Goal: Transaction & Acquisition: Book appointment/travel/reservation

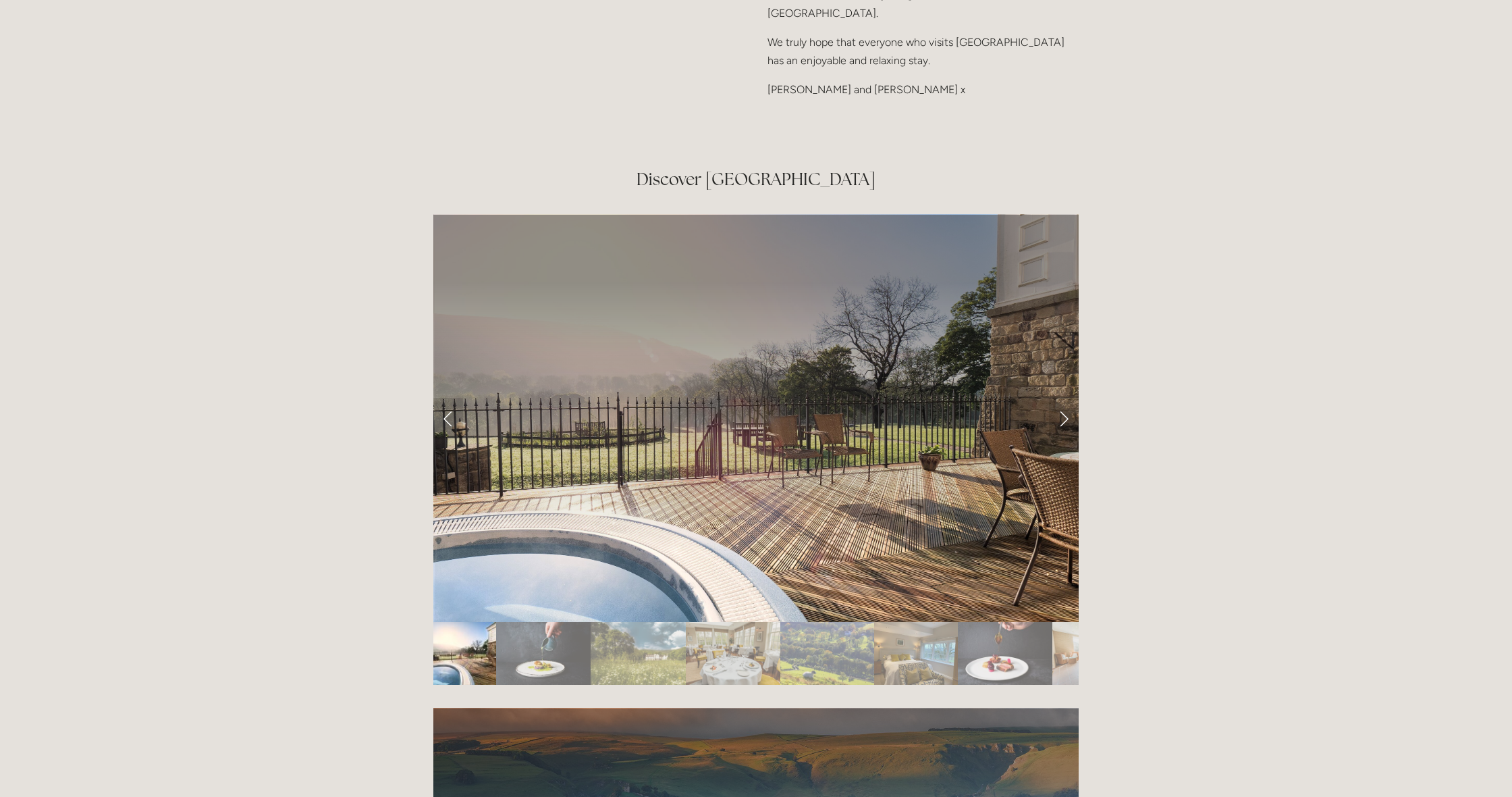
scroll to position [2295, 0]
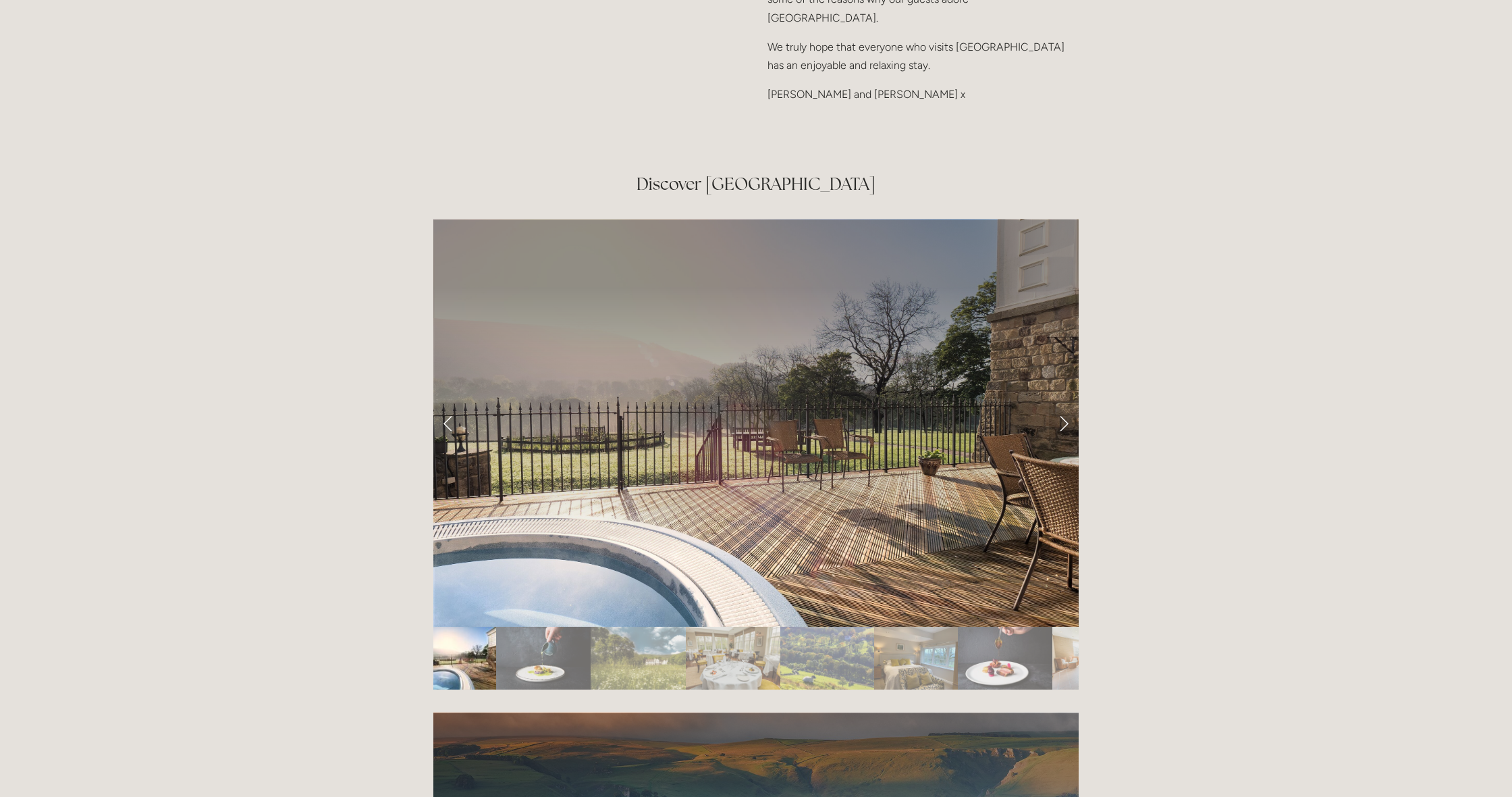
click at [933, 626] on img "Slide 6" at bounding box center [916, 657] width 83 height 63
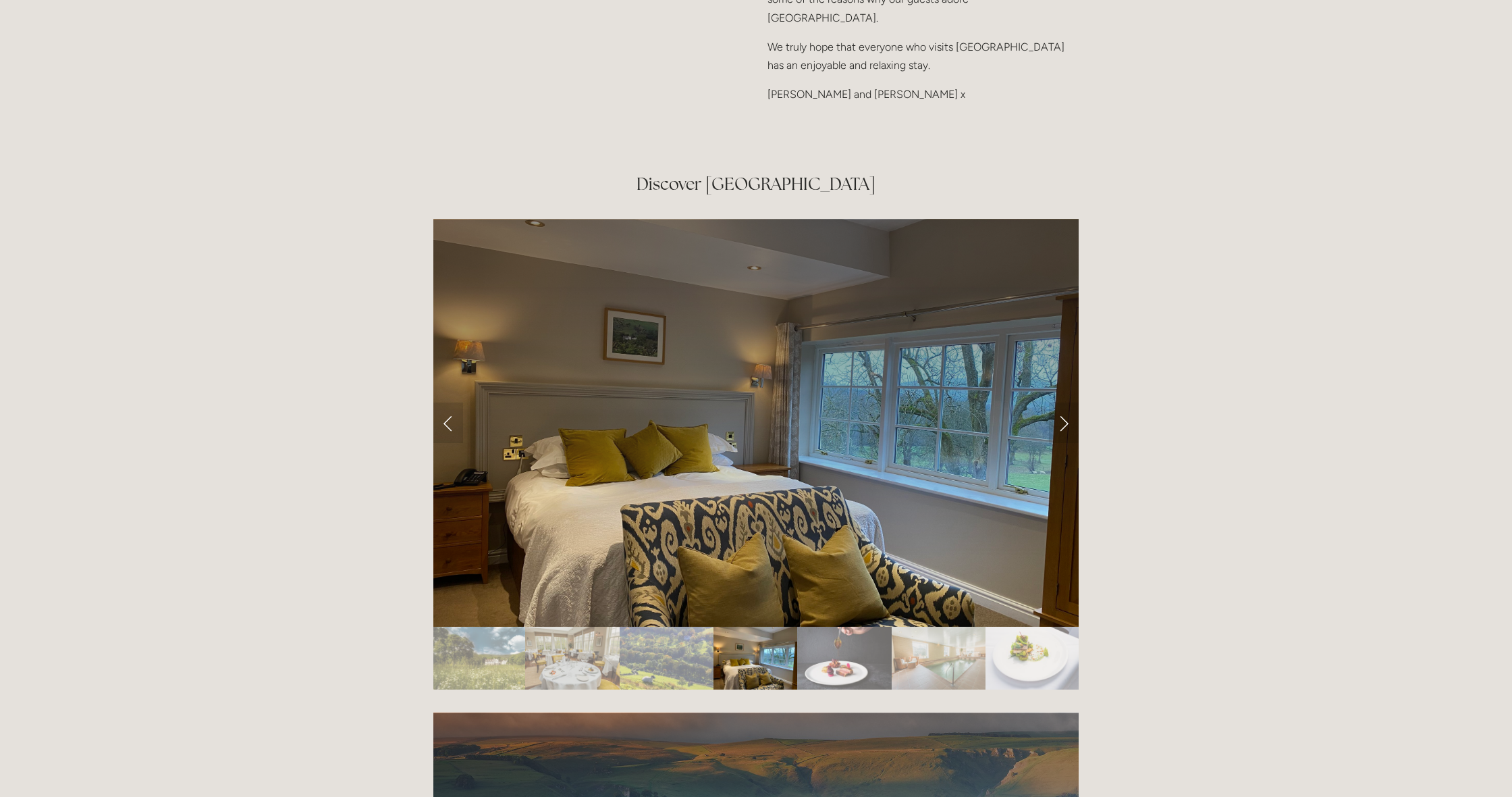
click at [868, 626] on img "Slide 7" at bounding box center [843, 657] width 94 height 63
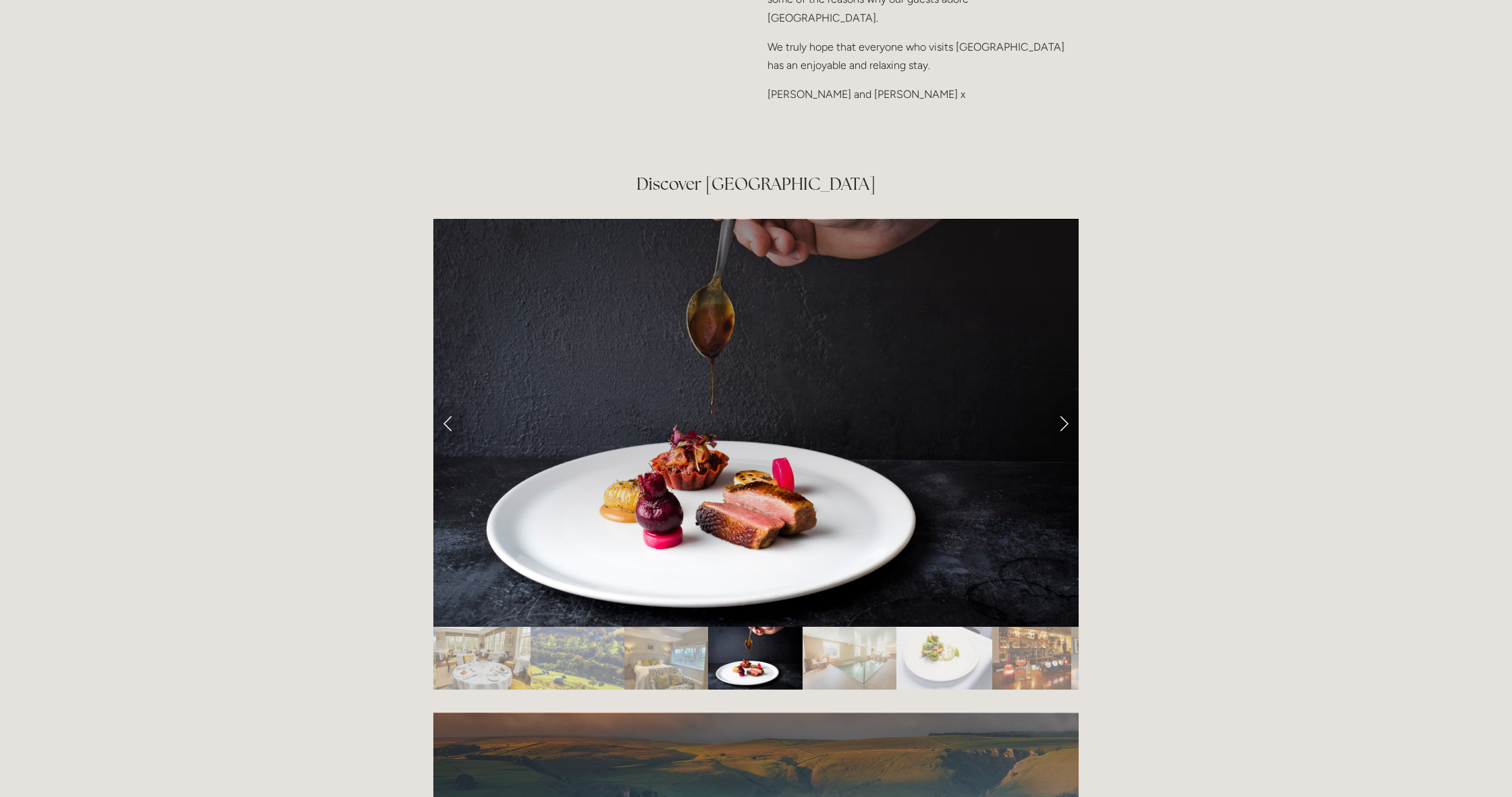
click at [921, 626] on img "Slide 9" at bounding box center [944, 657] width 96 height 63
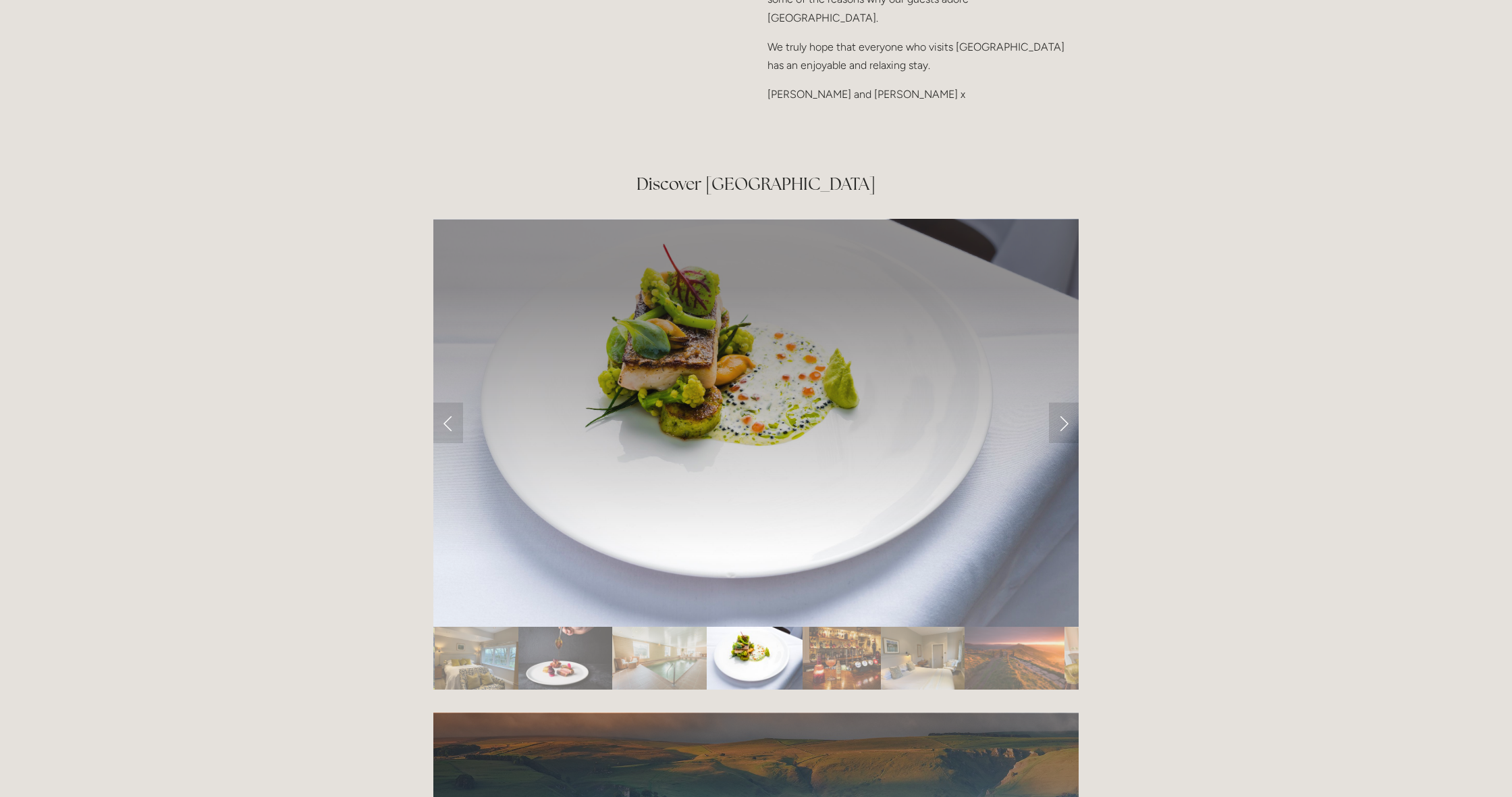
click at [998, 626] on img "Slide 12" at bounding box center [1014, 657] width 100 height 63
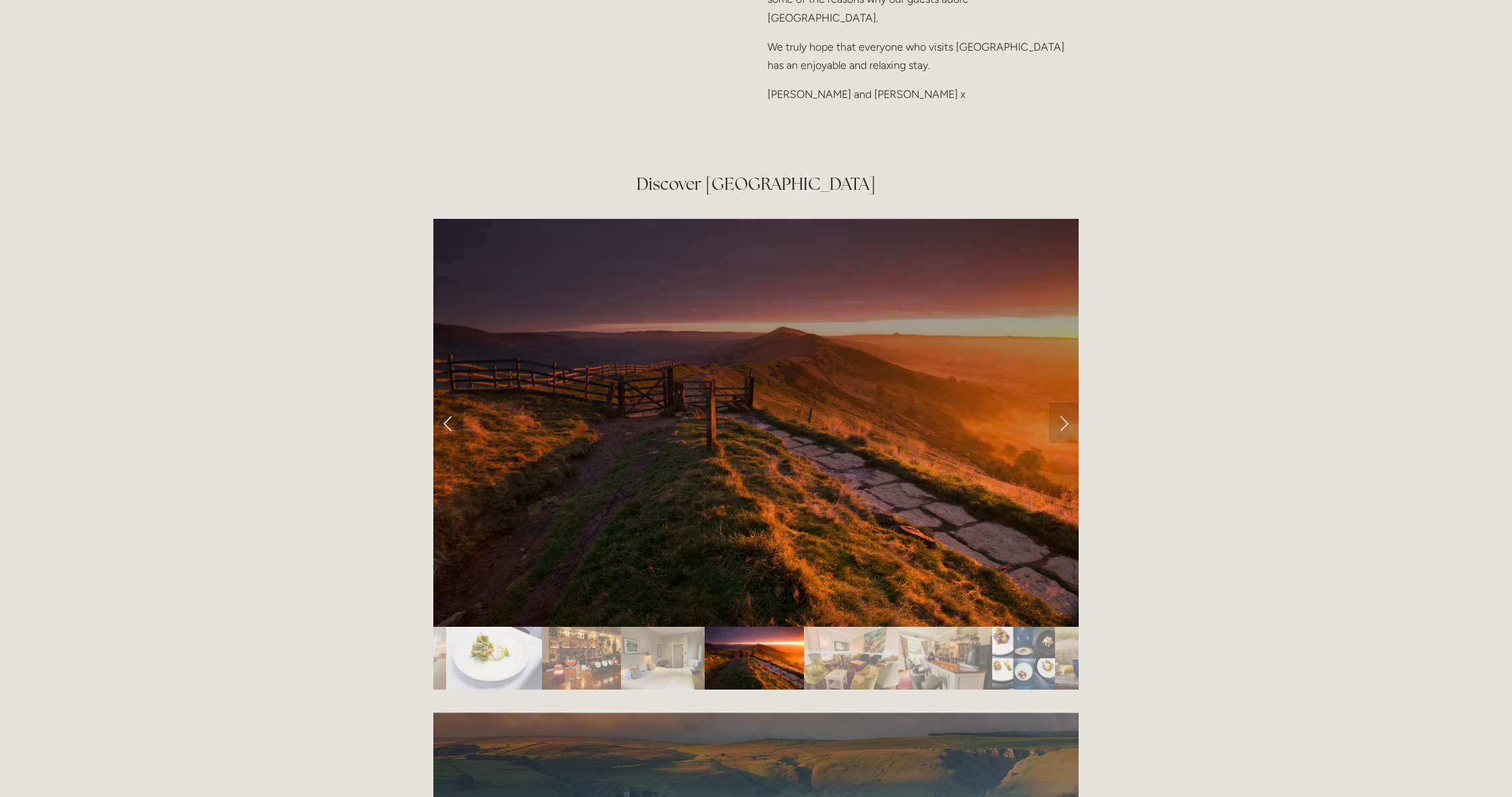
click at [998, 626] on img "Slide 15" at bounding box center [1024, 657] width 63 height 63
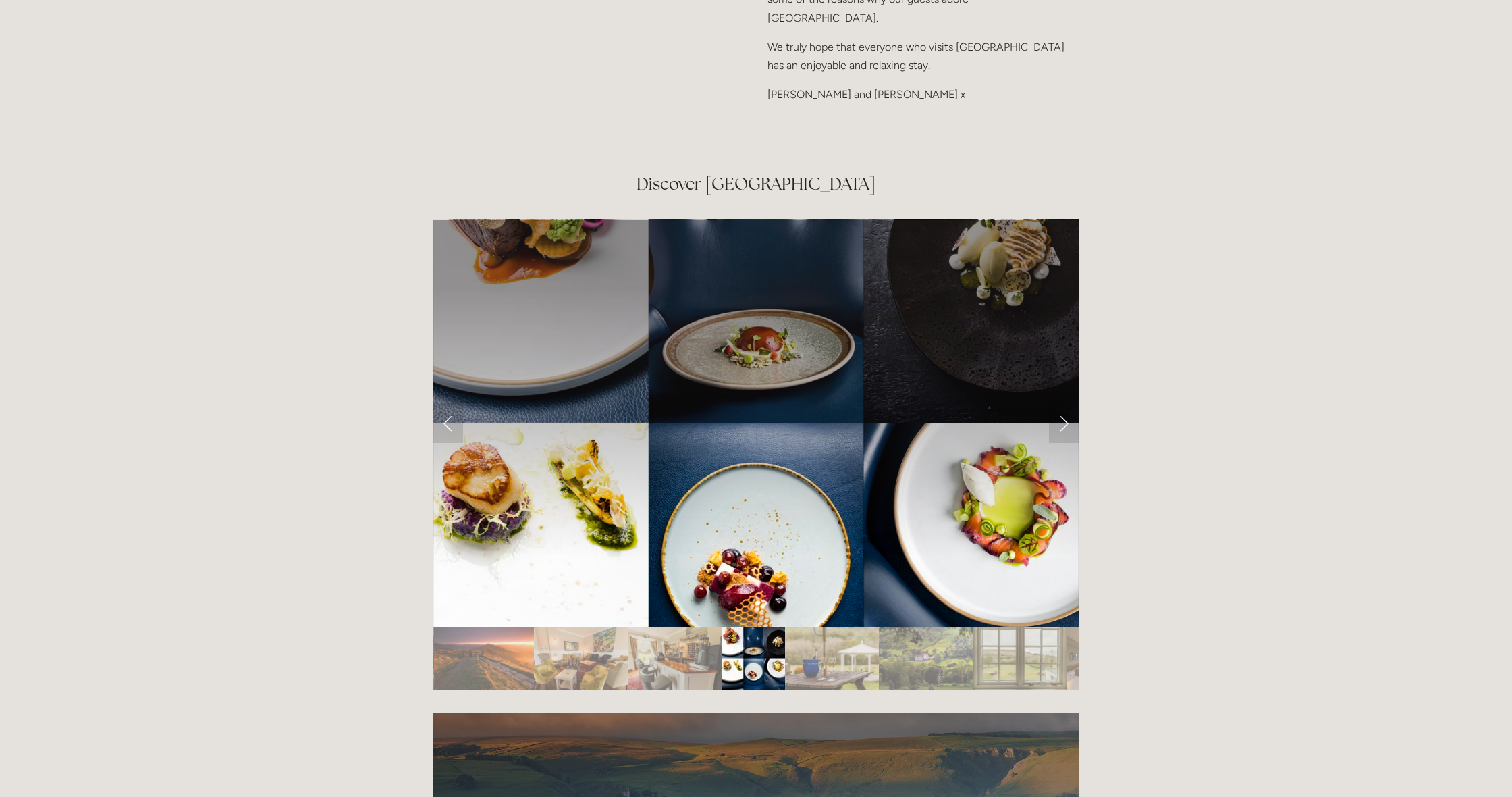
click at [998, 626] on img "Slide 18" at bounding box center [1019, 657] width 94 height 63
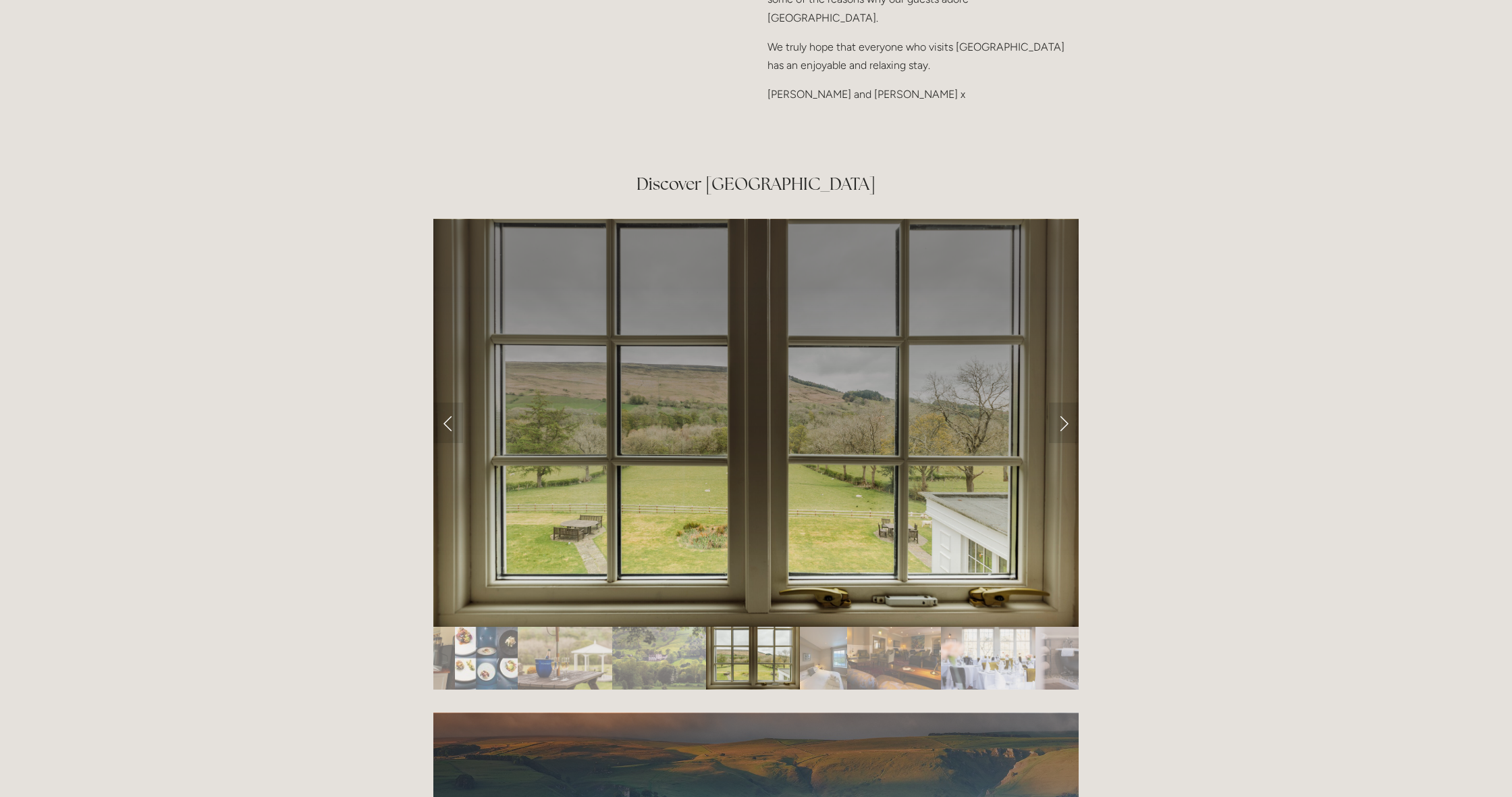
click at [998, 626] on img "Slide 21" at bounding box center [988, 657] width 94 height 63
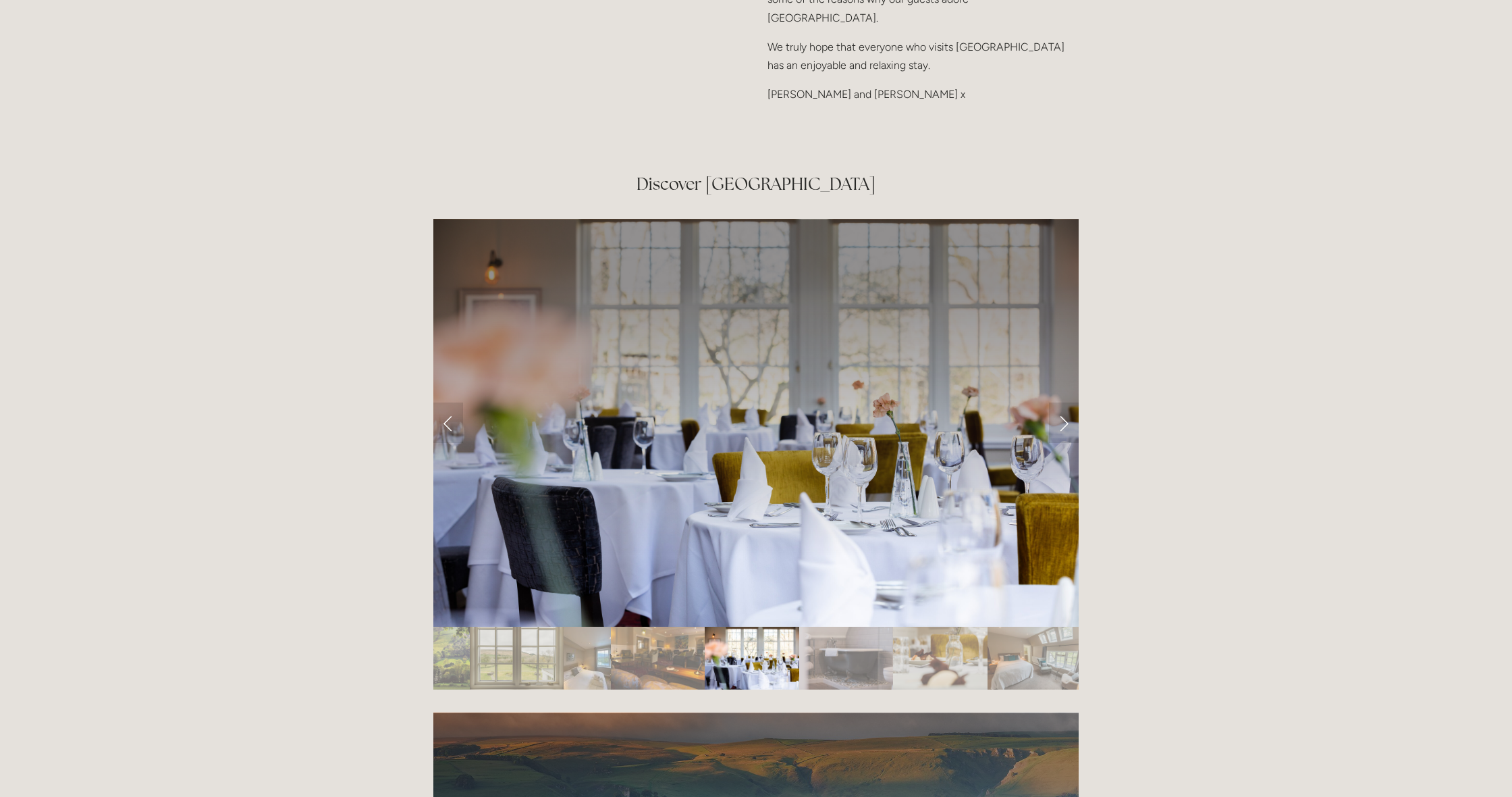
click at [998, 626] on img "Slide 24" at bounding box center [1034, 657] width 94 height 63
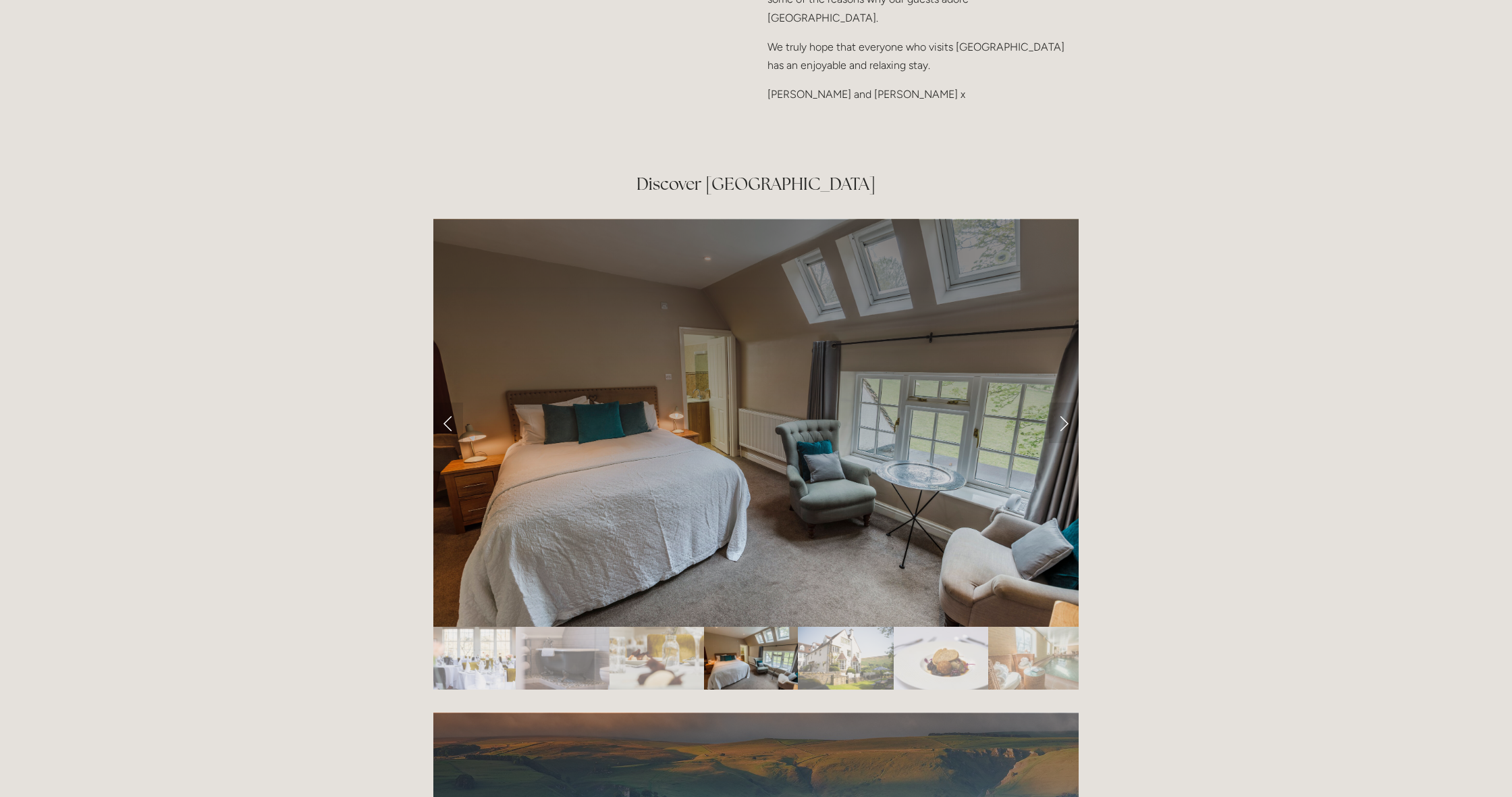
click at [998, 626] on img "Slide 27" at bounding box center [1034, 657] width 94 height 63
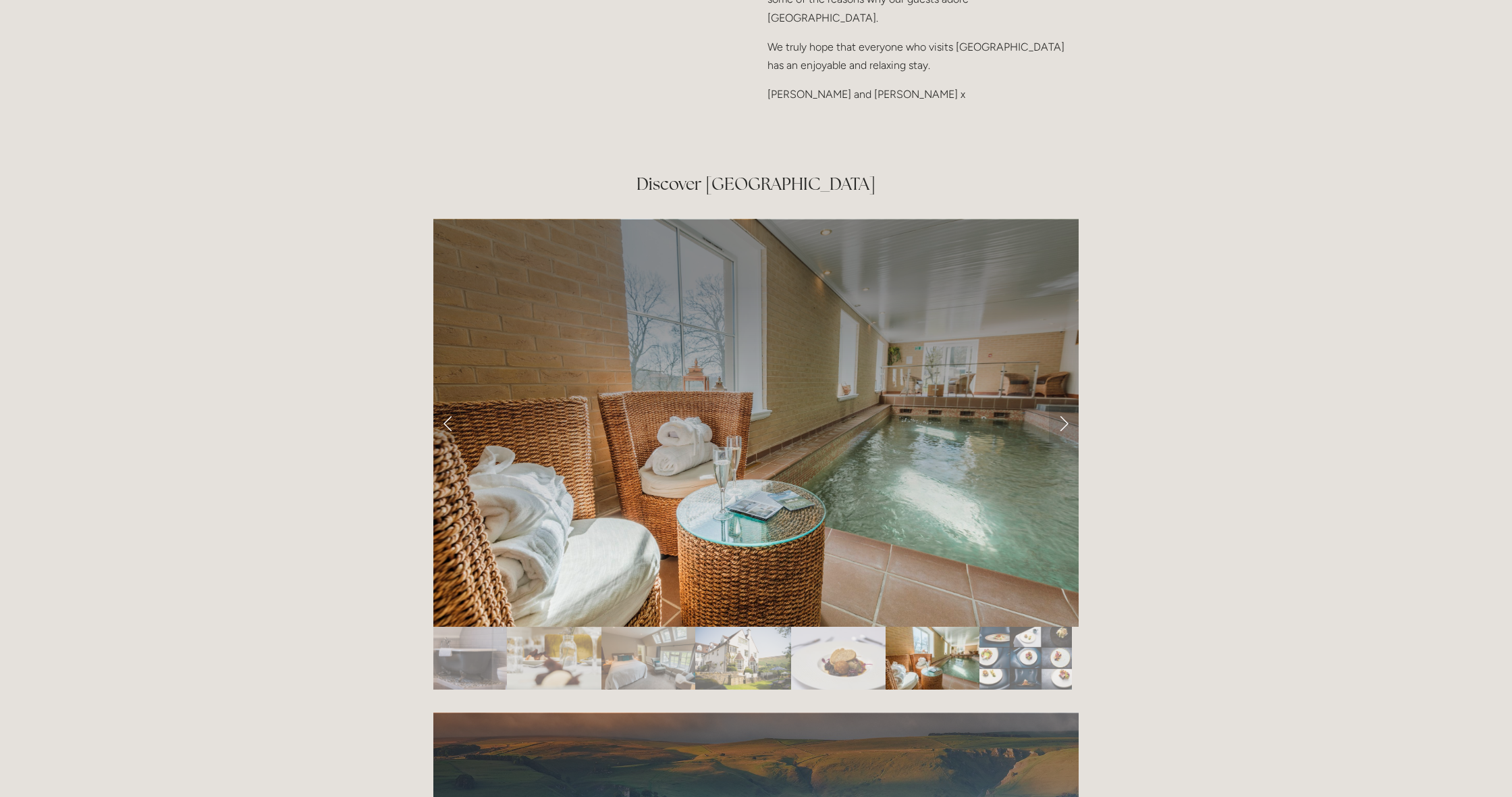
click at [998, 626] on img "Slide 28" at bounding box center [1024, 657] width 92 height 63
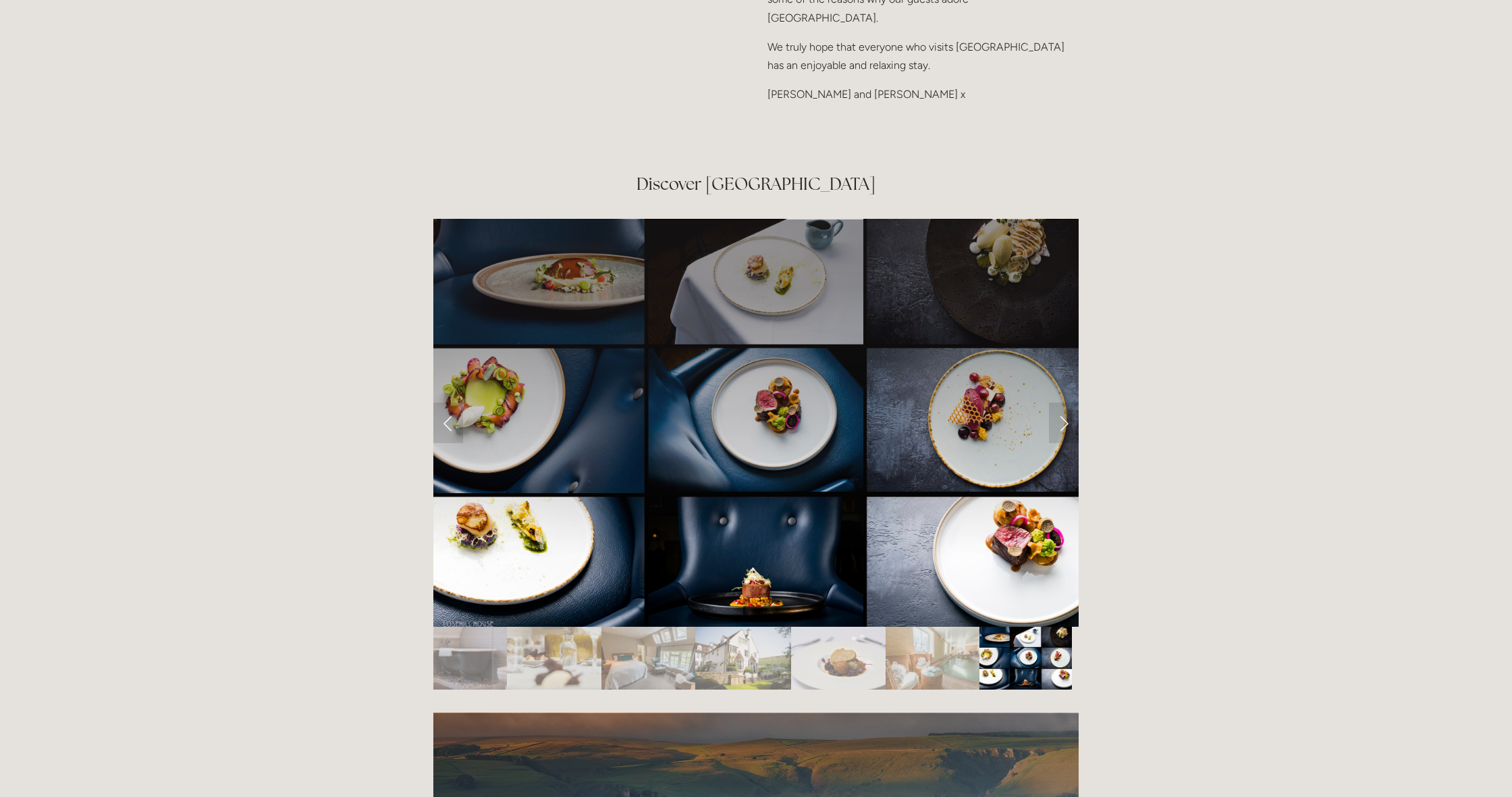
click at [998, 626] on img "Slide 28" at bounding box center [1024, 657] width 92 height 63
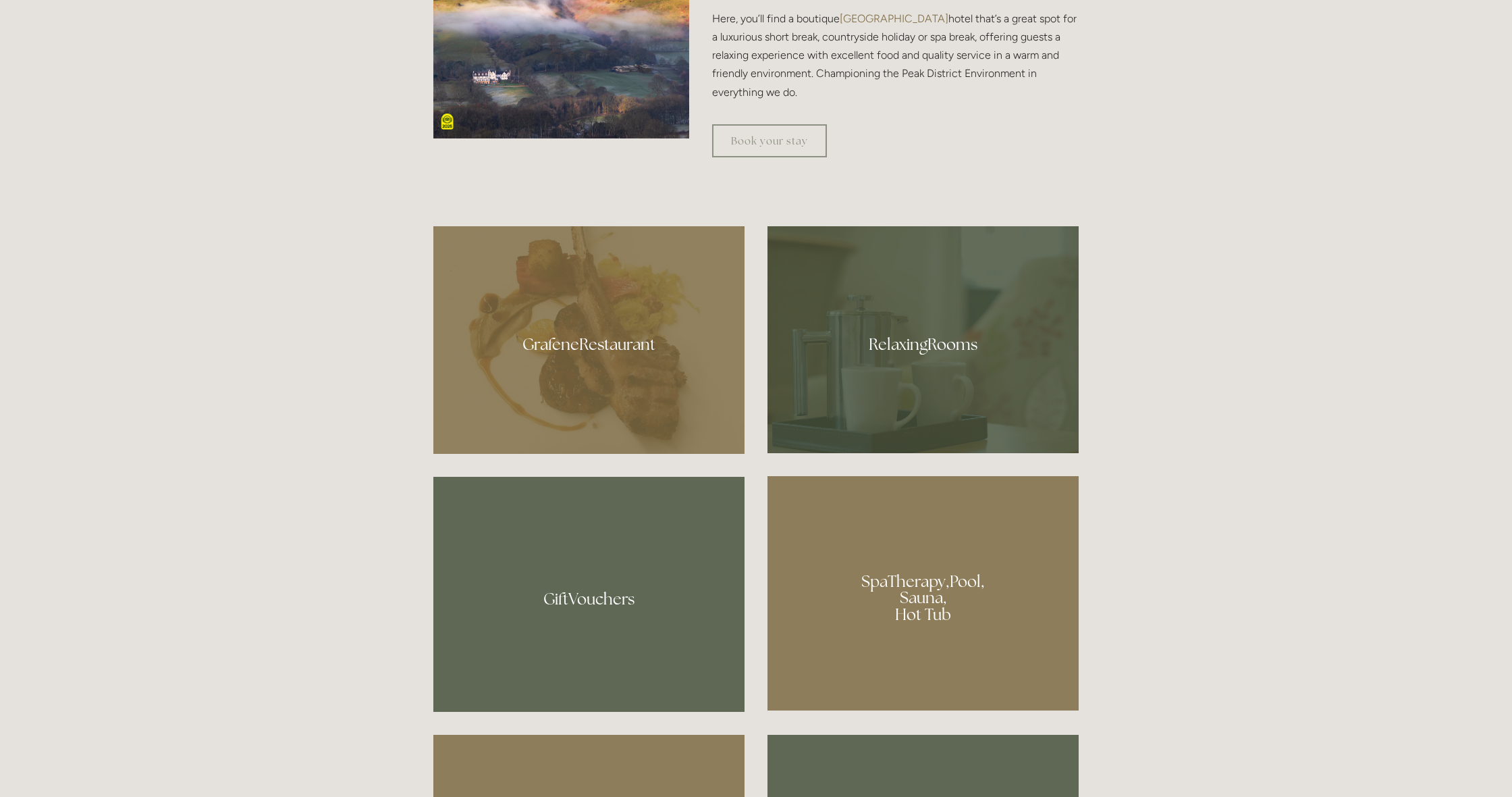
scroll to position [855, 0]
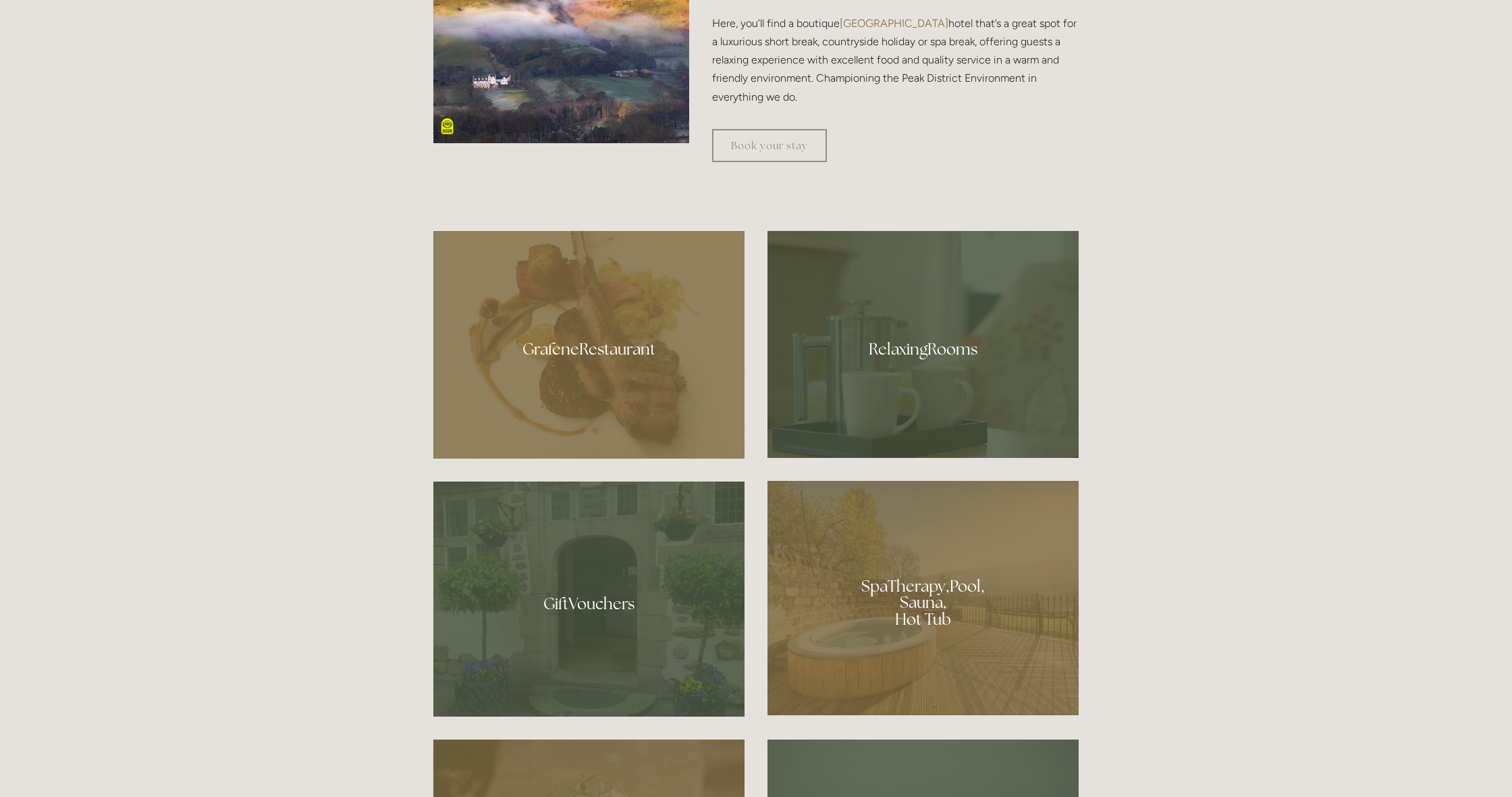
click at [638, 355] on div at bounding box center [588, 344] width 311 height 228
click at [947, 341] on div at bounding box center [923, 344] width 311 height 227
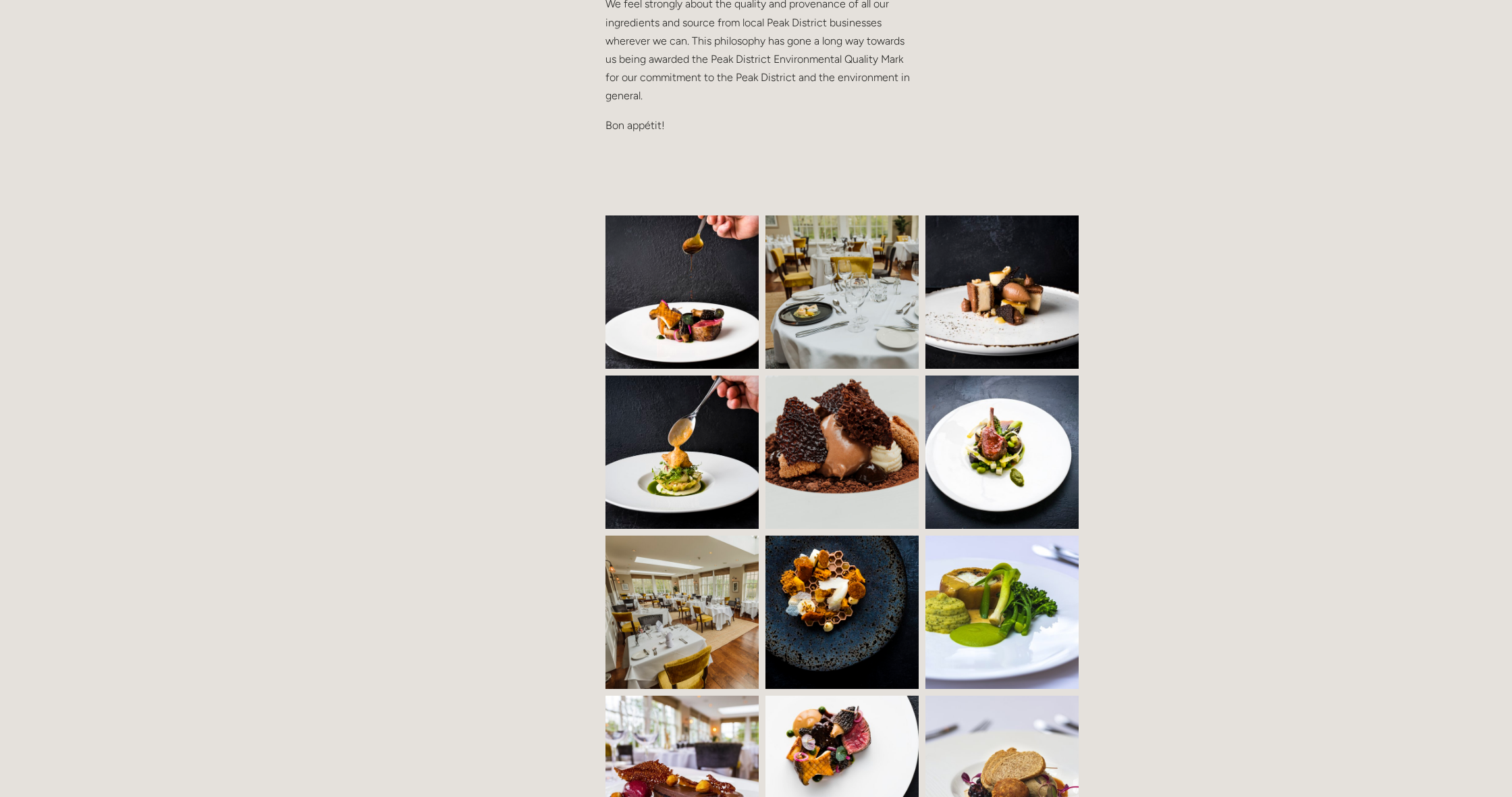
scroll to position [766, 0]
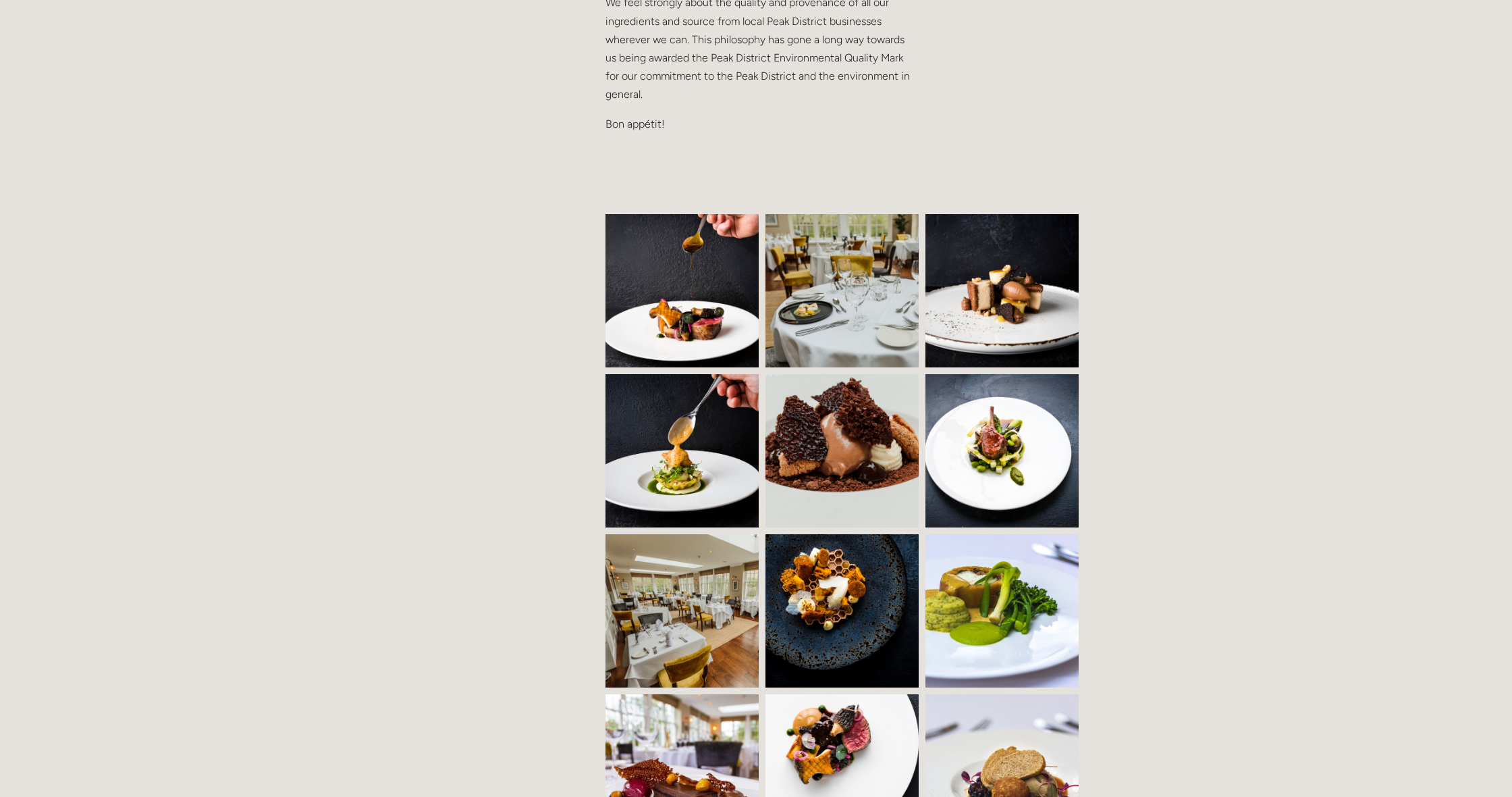
click at [709, 335] on img at bounding box center [693, 291] width 234 height 153
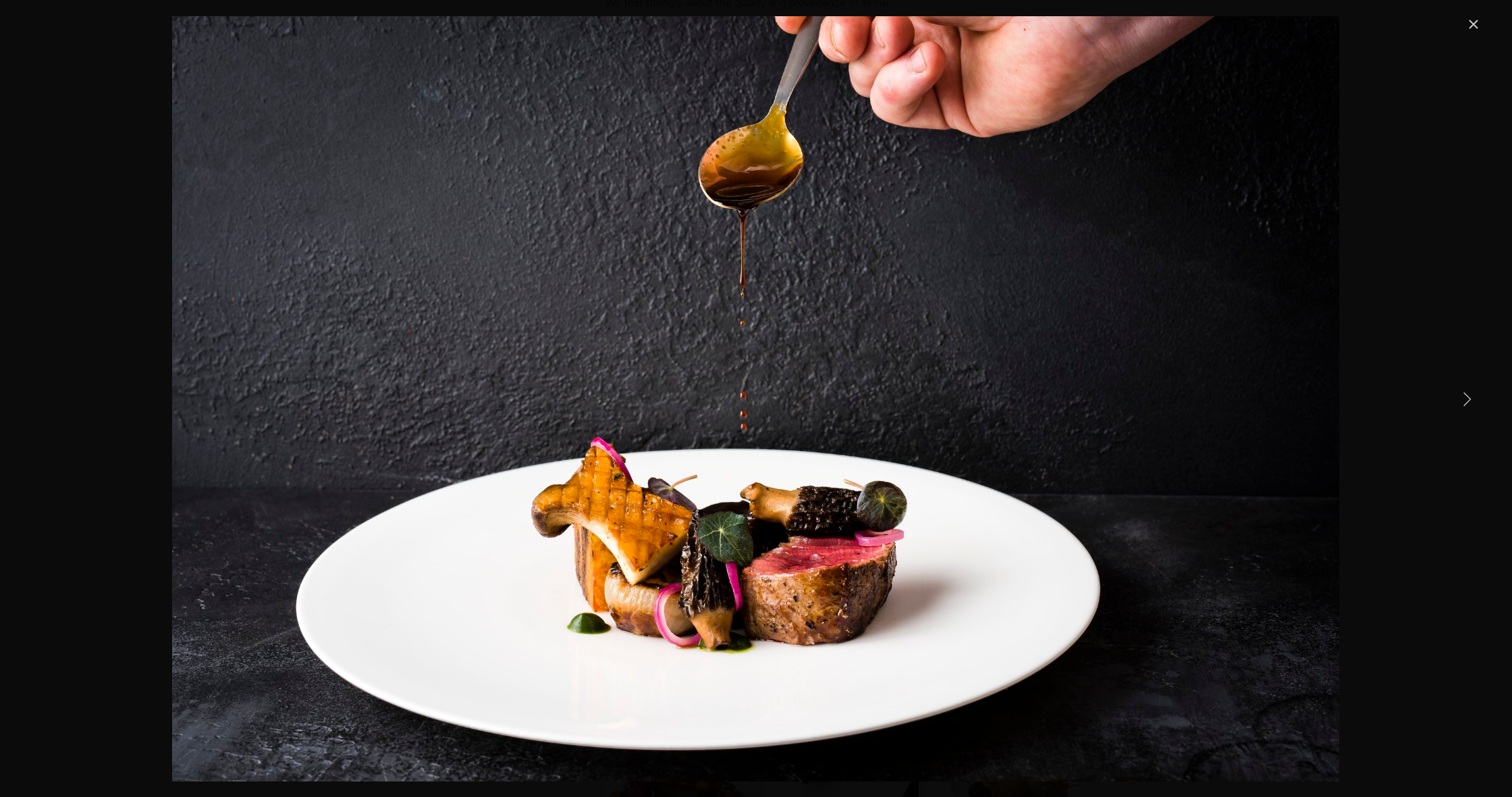
click at [1472, 399] on link "Next Item" at bounding box center [1466, 398] width 30 height 30
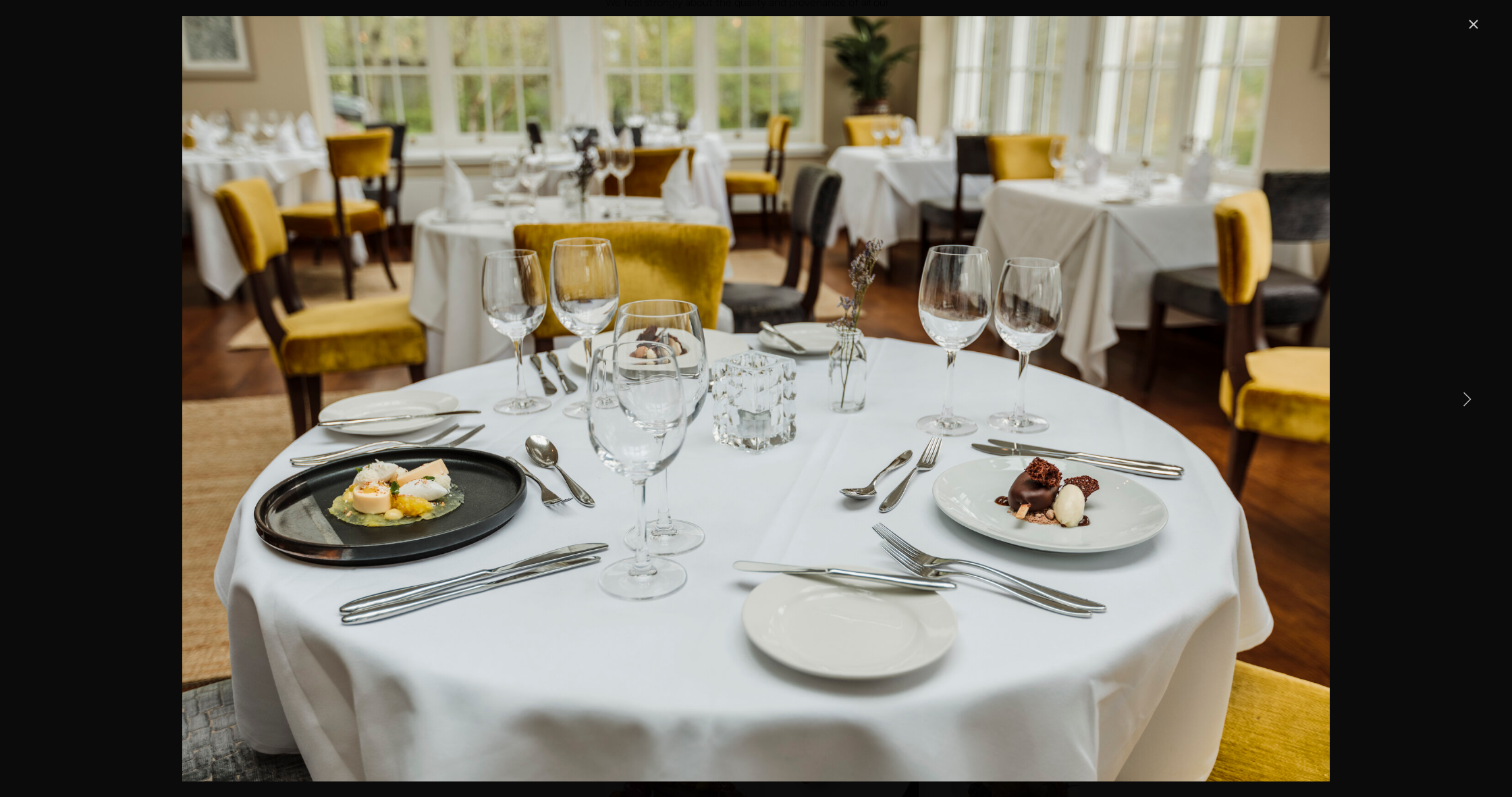
click at [1472, 399] on link "Next Item" at bounding box center [1466, 398] width 30 height 30
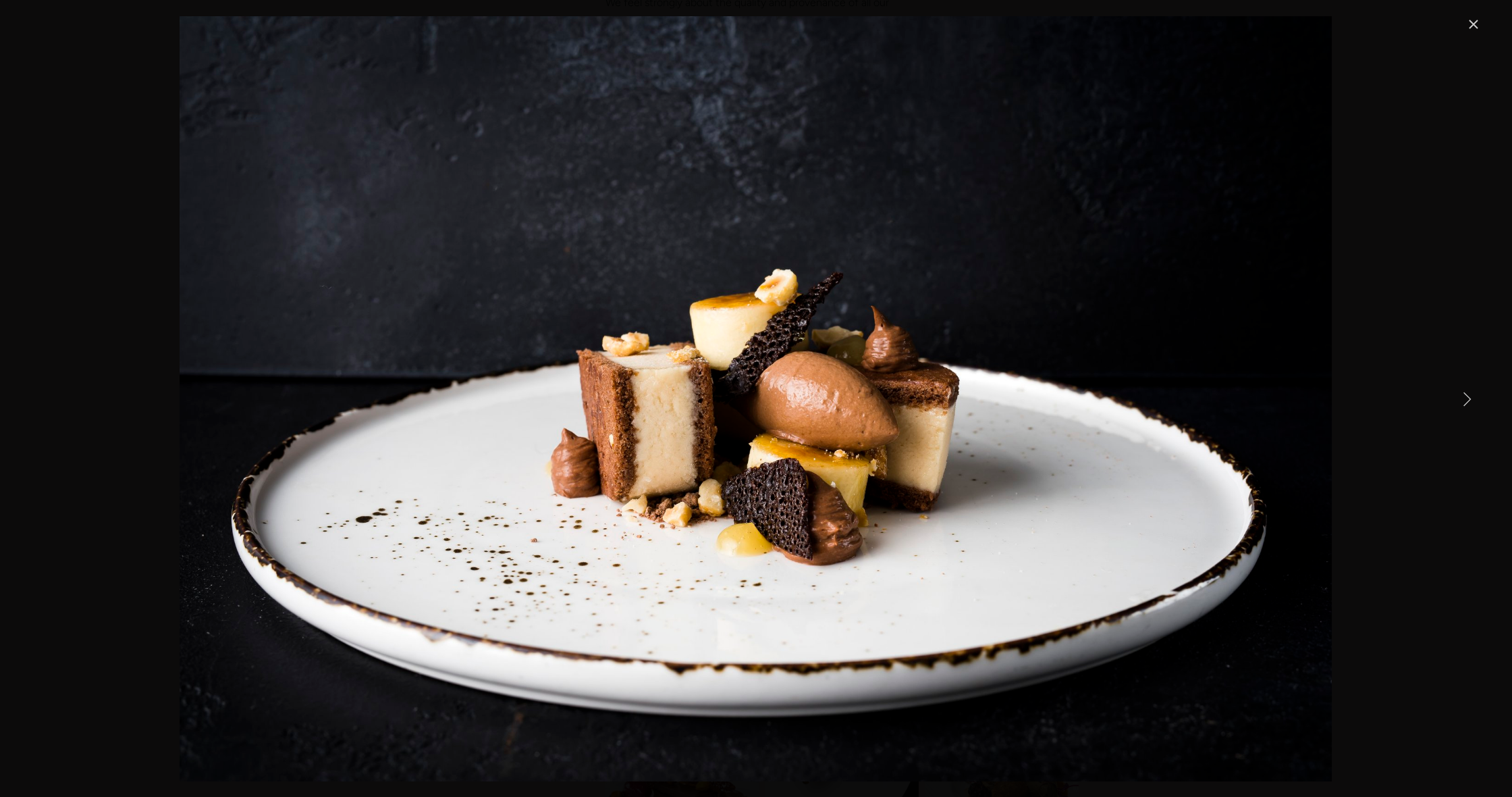
click at [1472, 399] on link "Next Item" at bounding box center [1466, 398] width 30 height 30
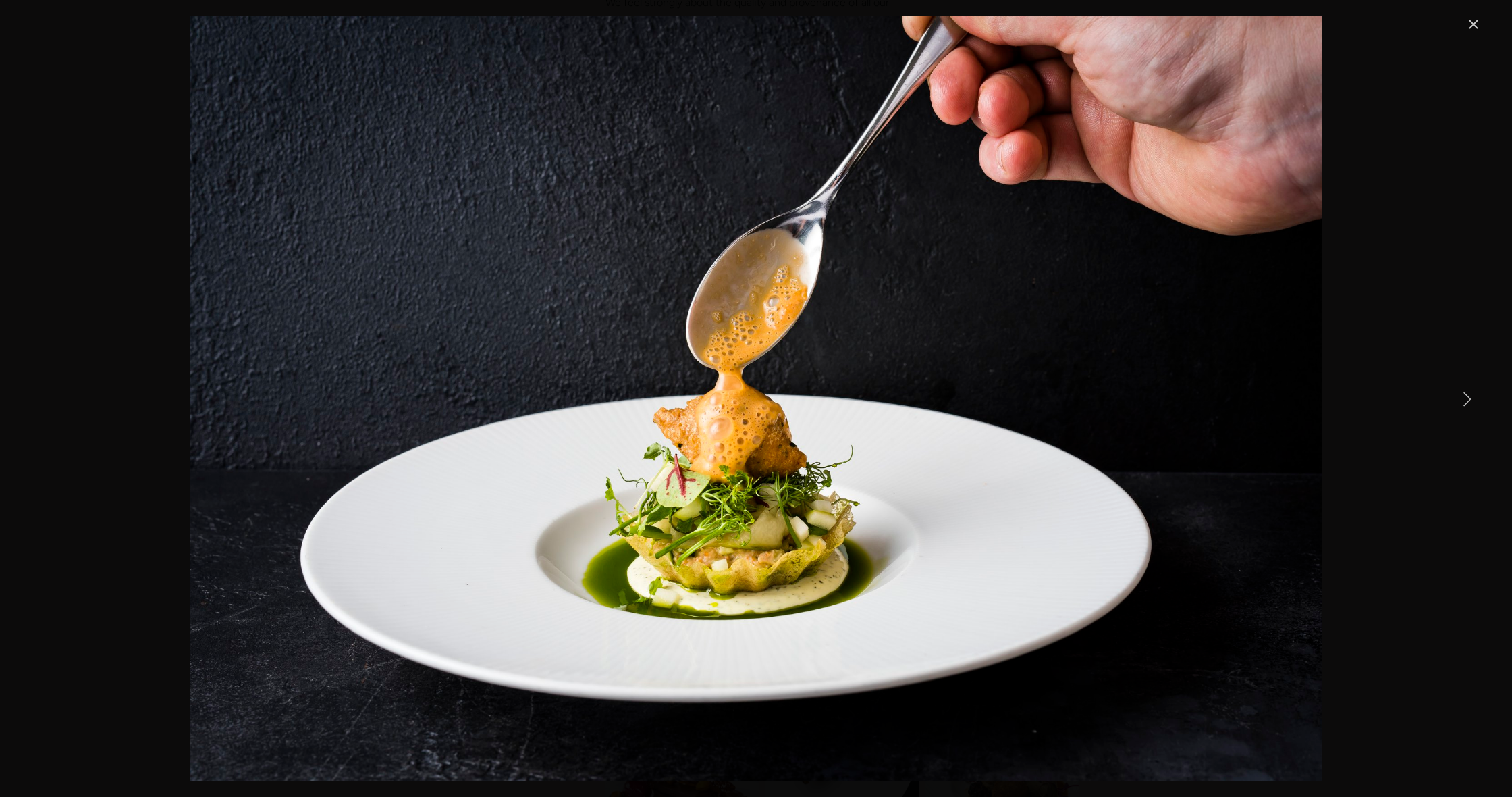
click at [1472, 399] on link "Next Item" at bounding box center [1466, 398] width 30 height 30
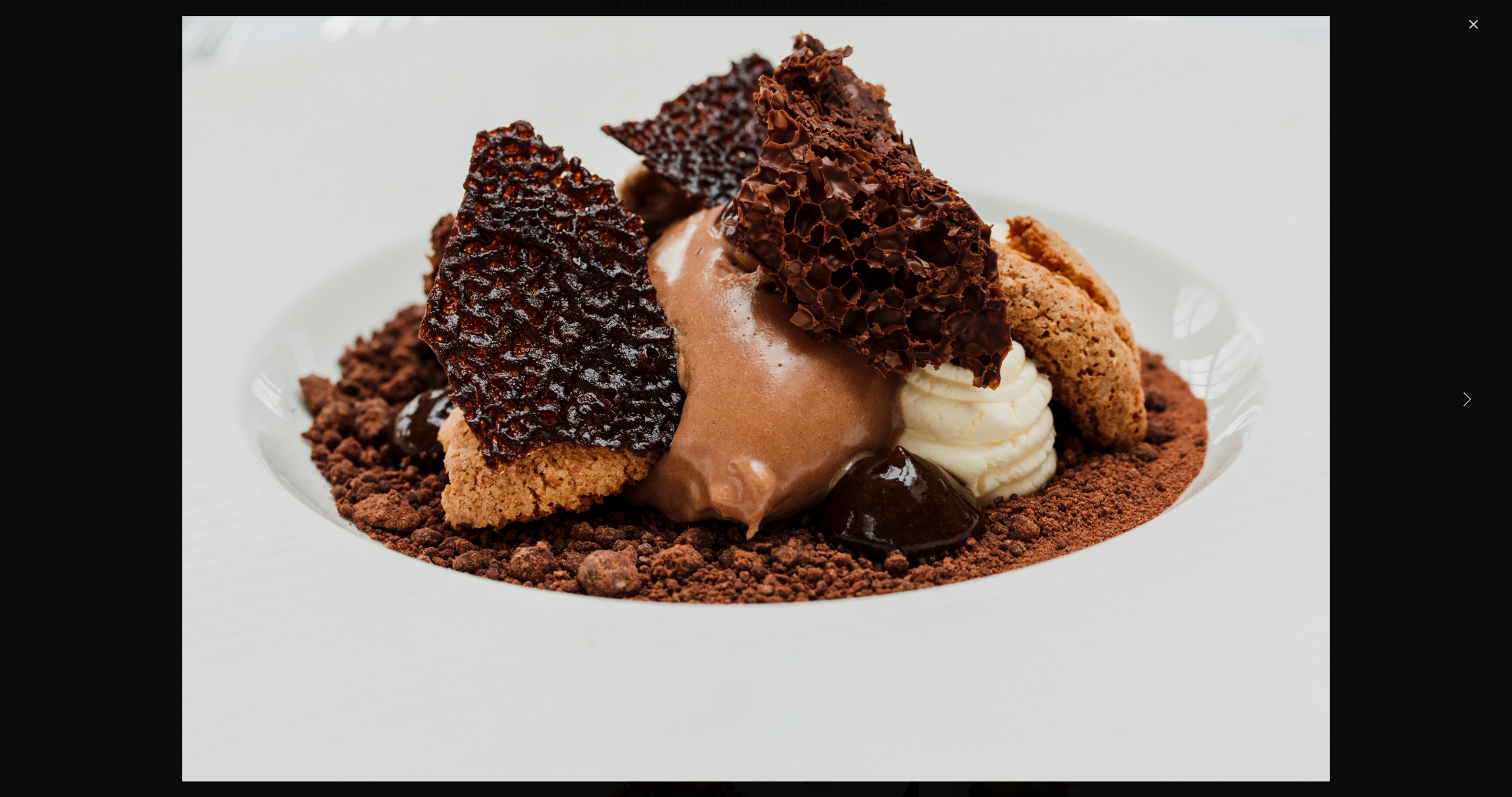
click at [1472, 399] on link "Next Item" at bounding box center [1466, 398] width 30 height 30
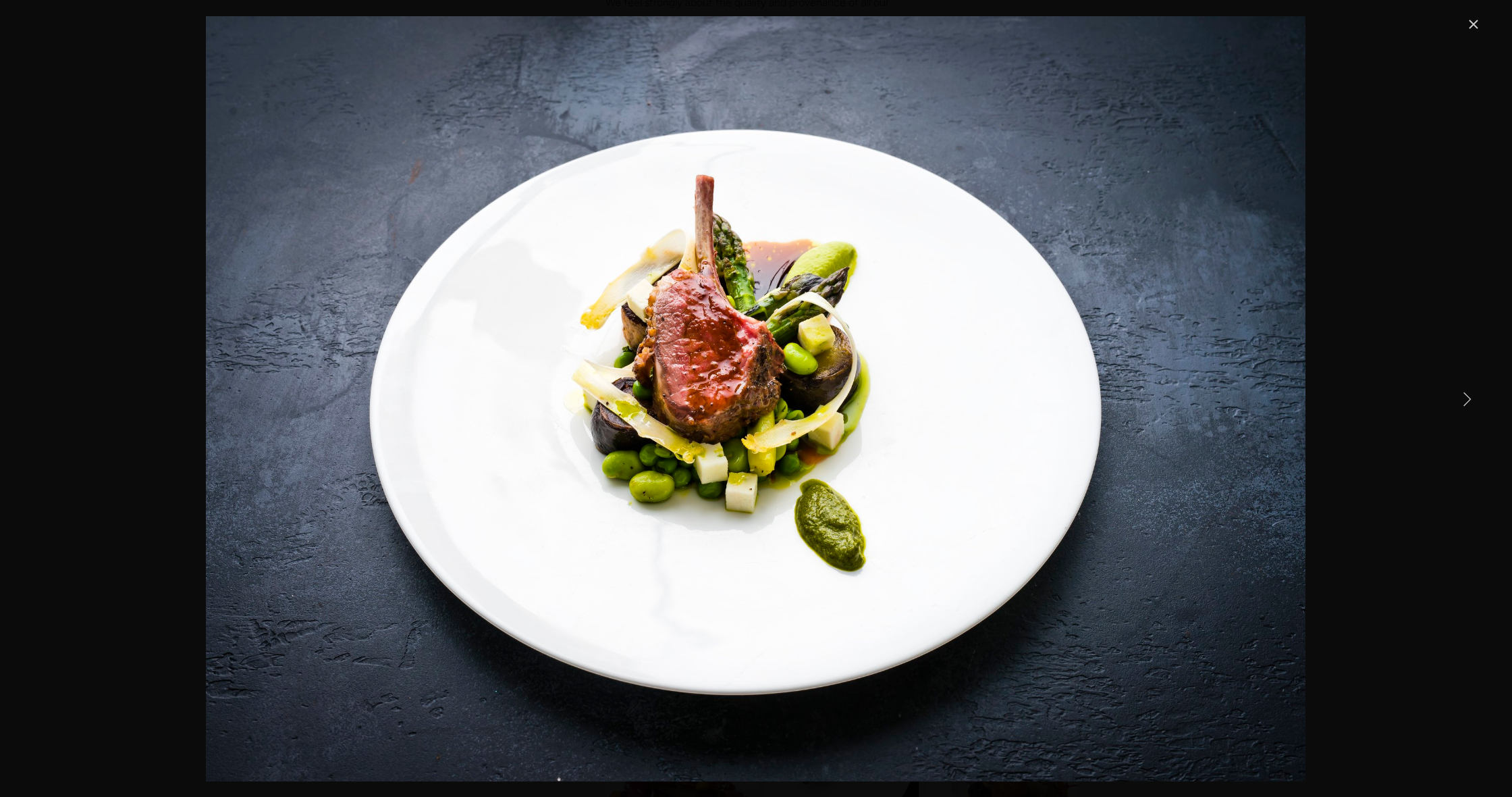
click at [1472, 399] on link "Next Item" at bounding box center [1466, 398] width 30 height 30
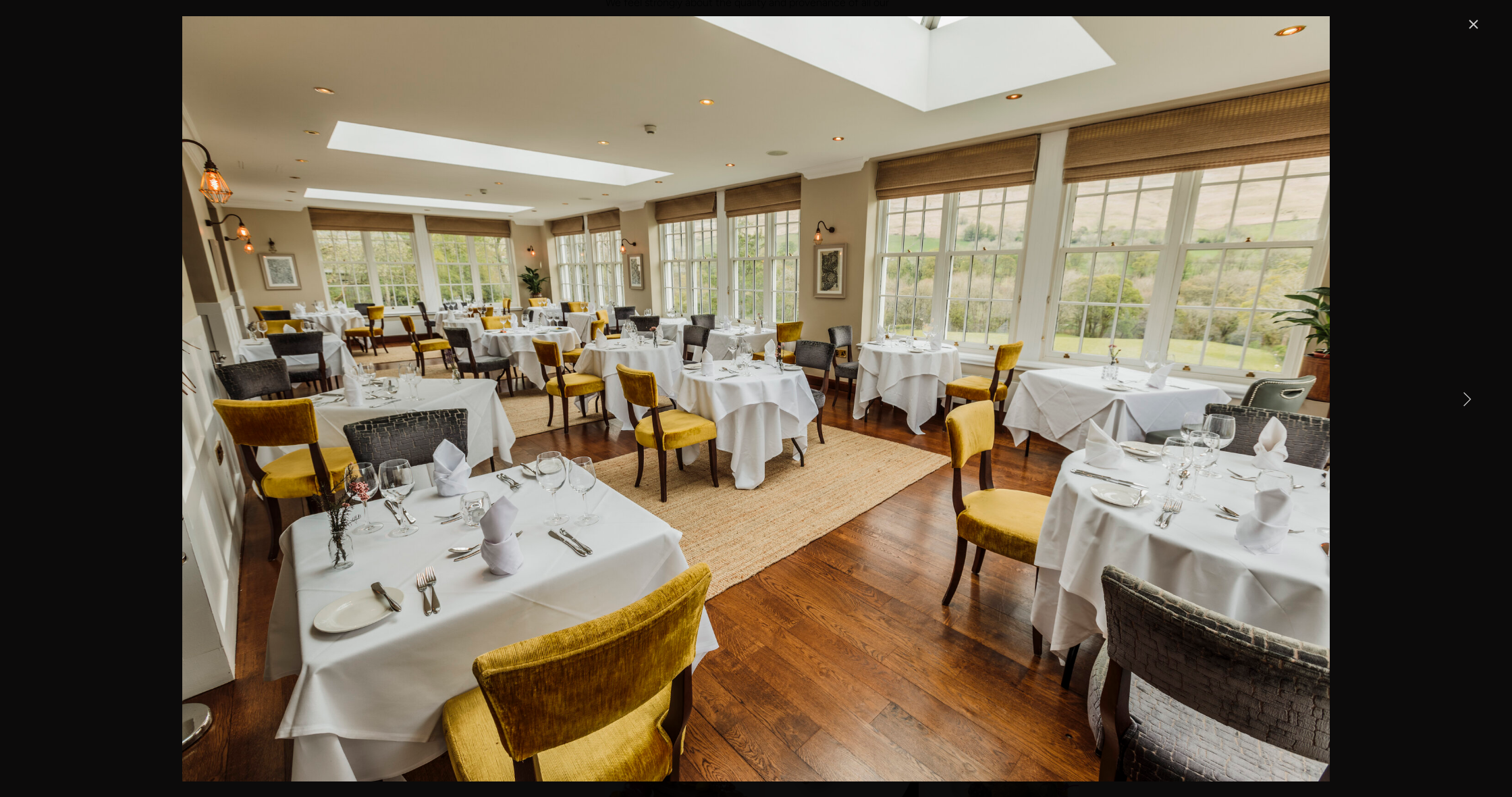
click at [1472, 399] on link "Next Item" at bounding box center [1466, 398] width 30 height 30
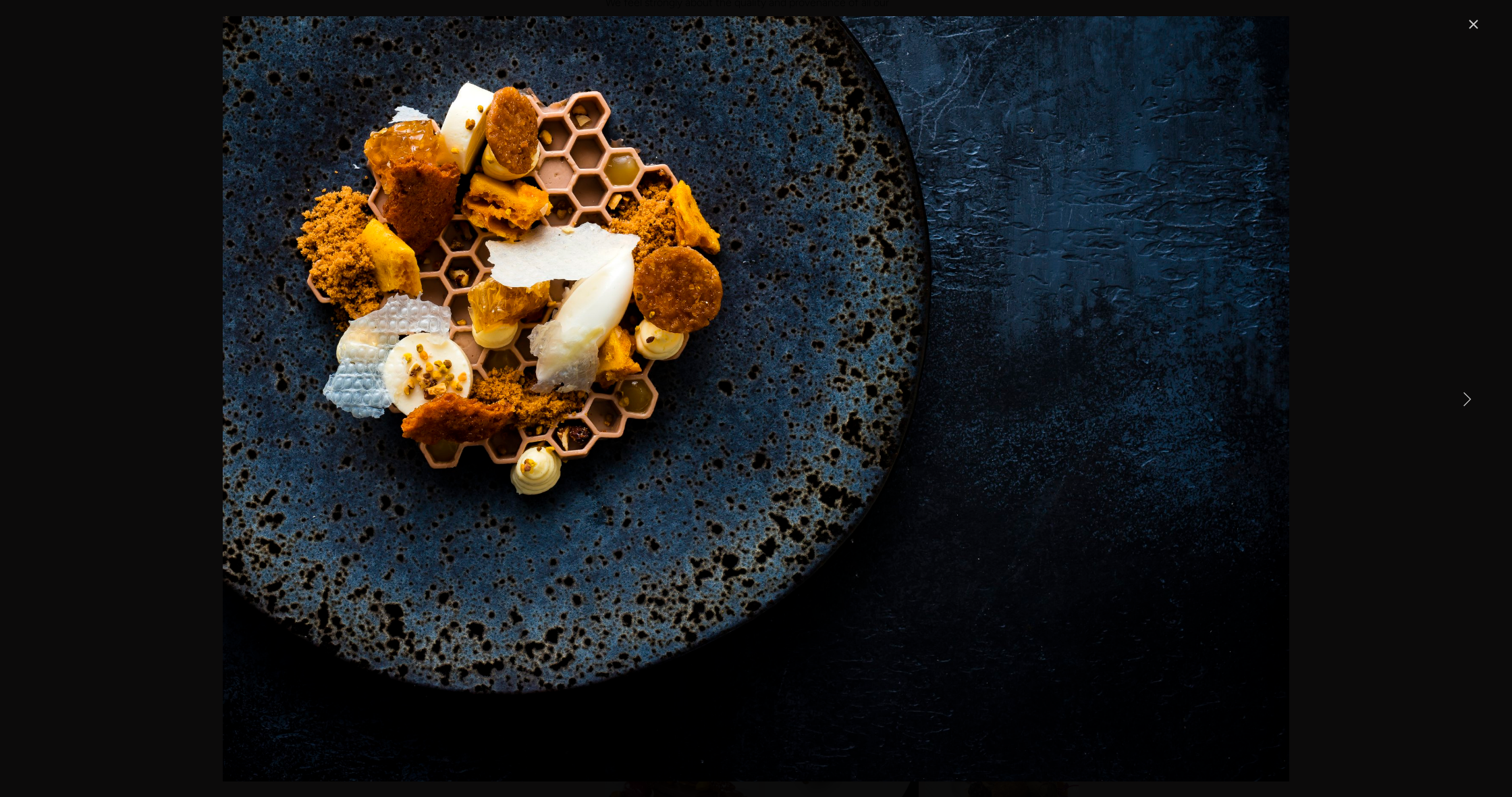
click at [1472, 399] on link "Next Item" at bounding box center [1466, 398] width 30 height 30
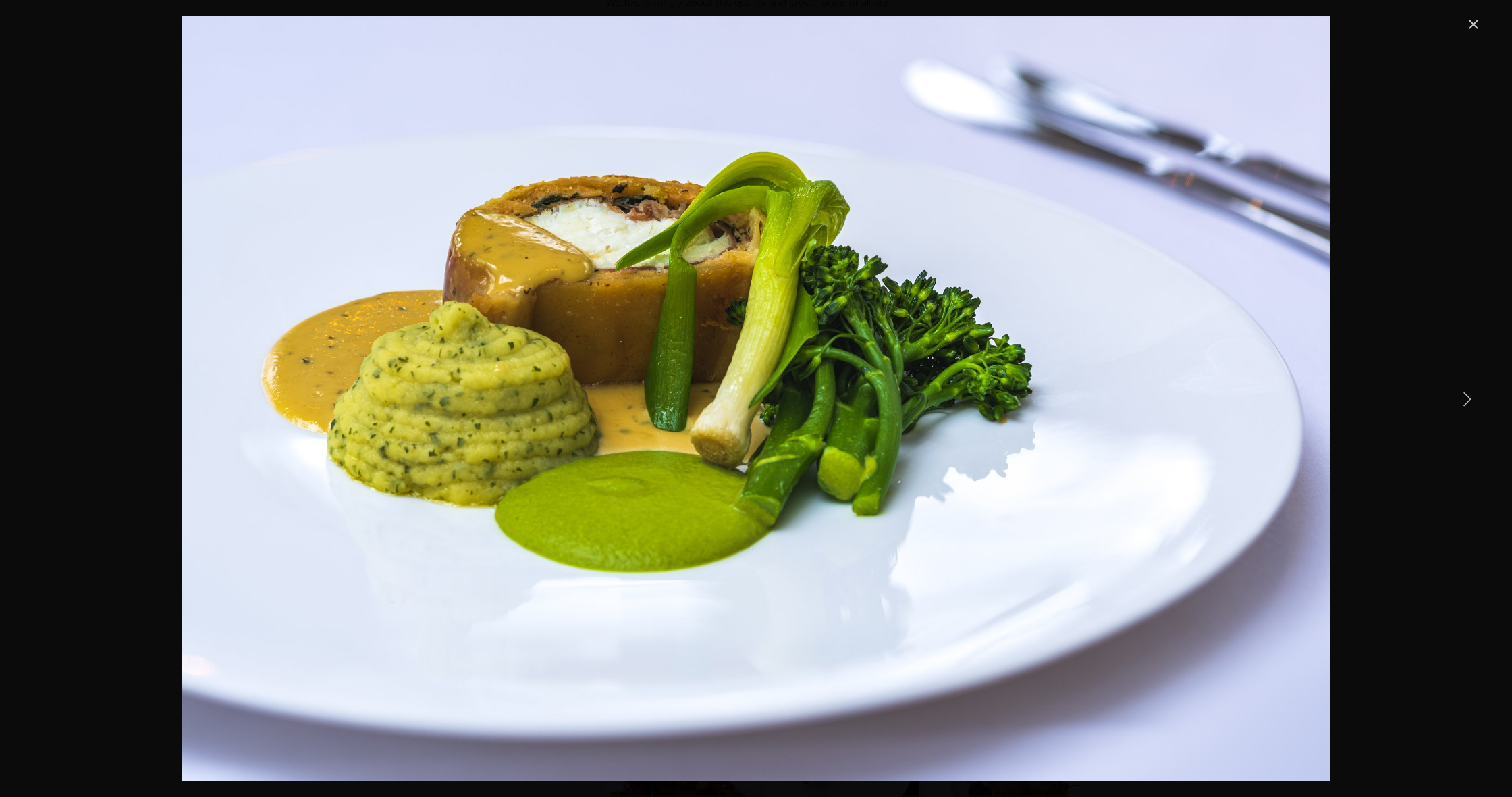
click at [1472, 399] on link "Next Item" at bounding box center [1466, 398] width 30 height 30
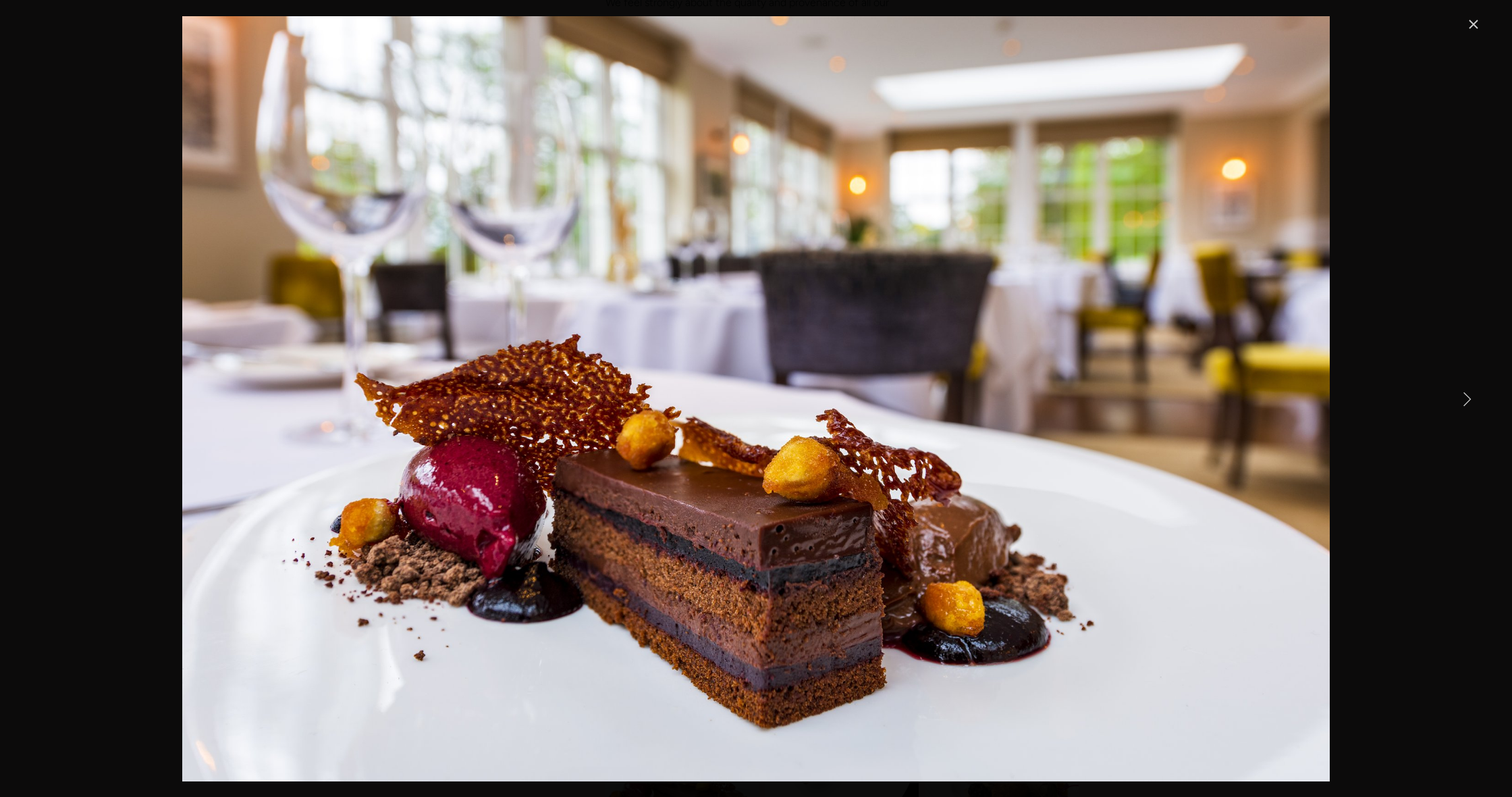
click at [1472, 399] on link "Next Item" at bounding box center [1466, 398] width 30 height 30
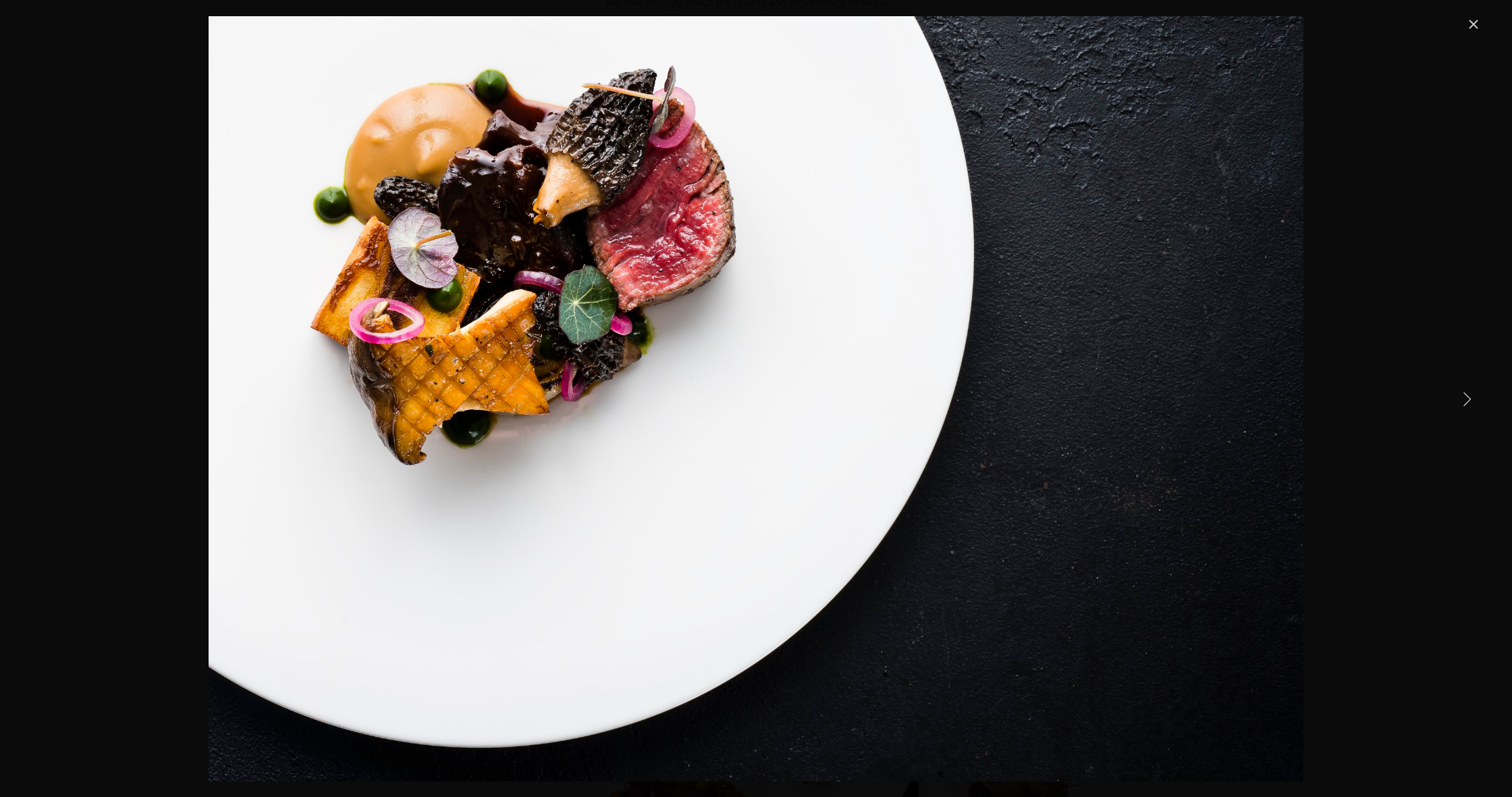
click at [1472, 399] on link "Next Item" at bounding box center [1466, 398] width 30 height 30
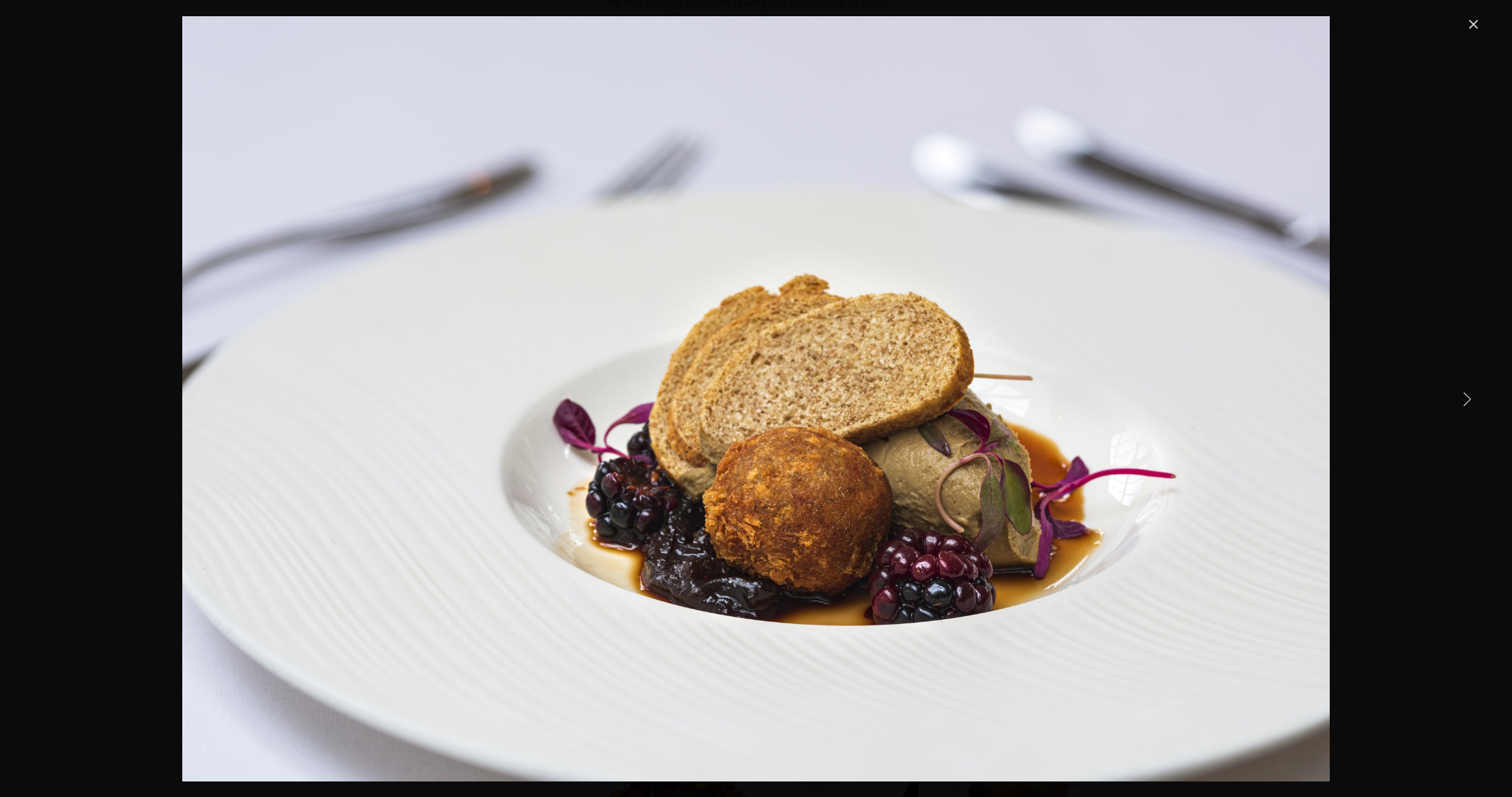
click at [1472, 399] on link "Next Item" at bounding box center [1466, 398] width 30 height 30
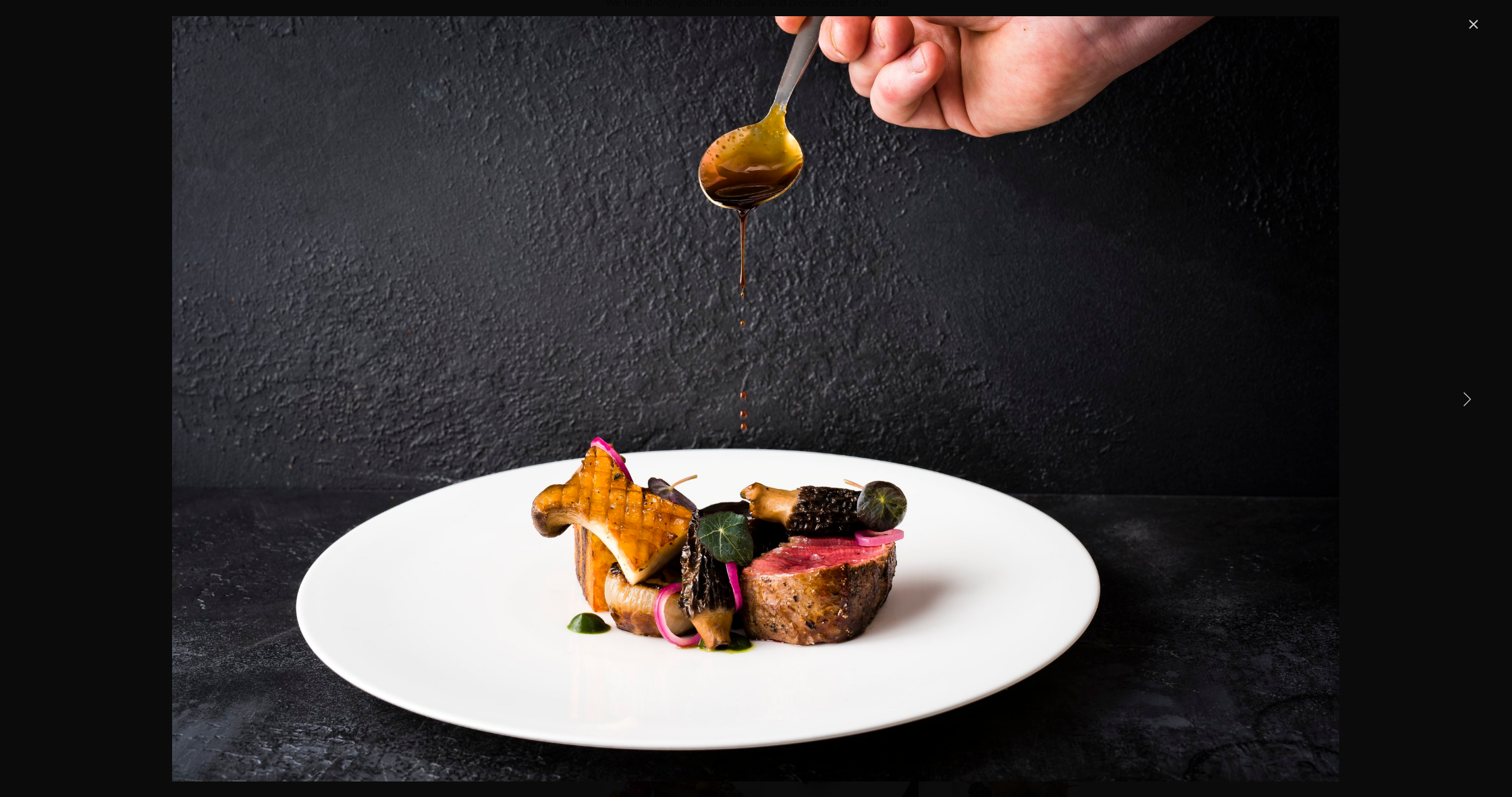
click at [1472, 399] on link "Next Item" at bounding box center [1466, 398] width 30 height 30
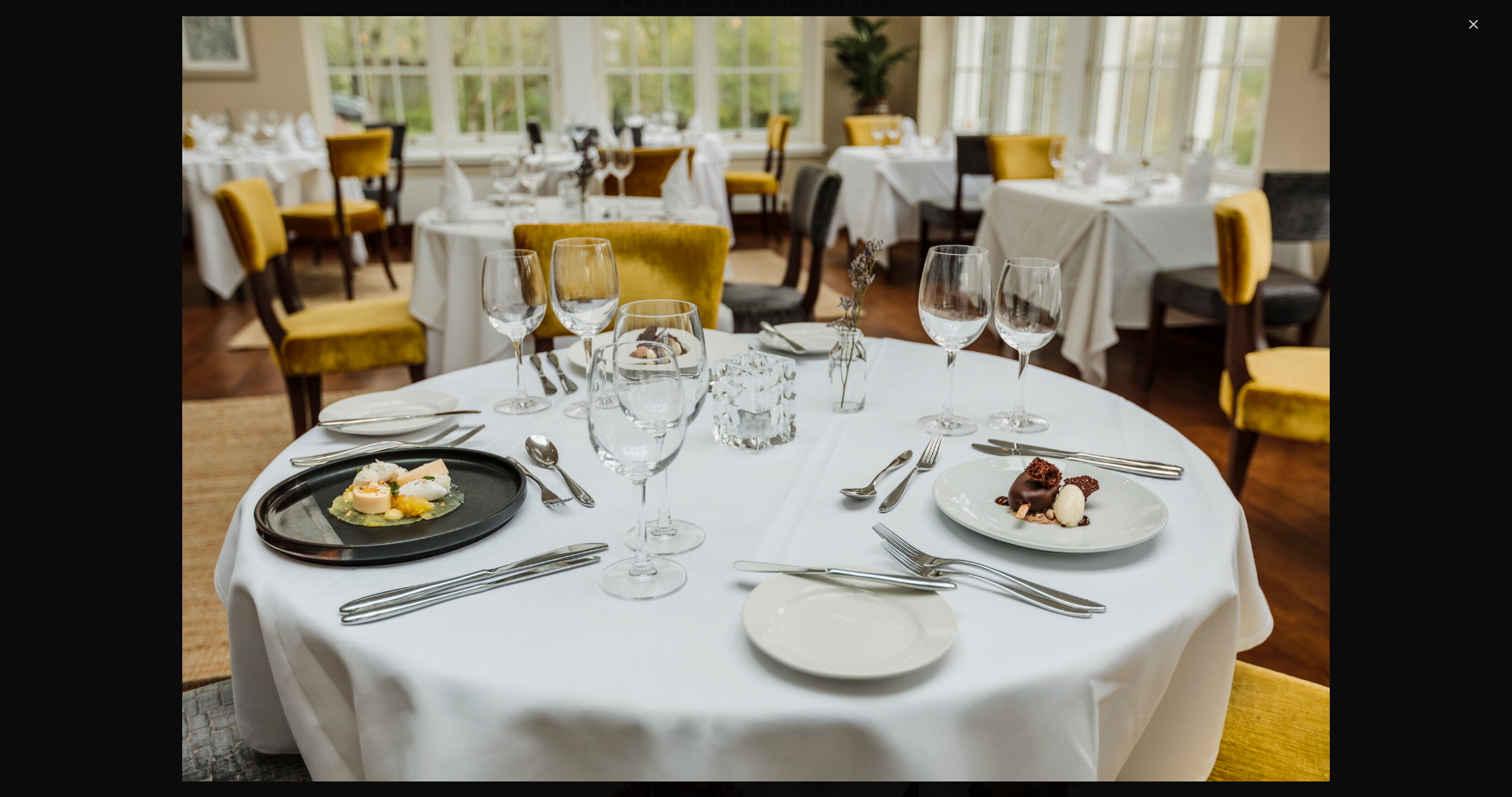
click at [1471, 25] on link "Close" at bounding box center [1473, 24] width 16 height 16
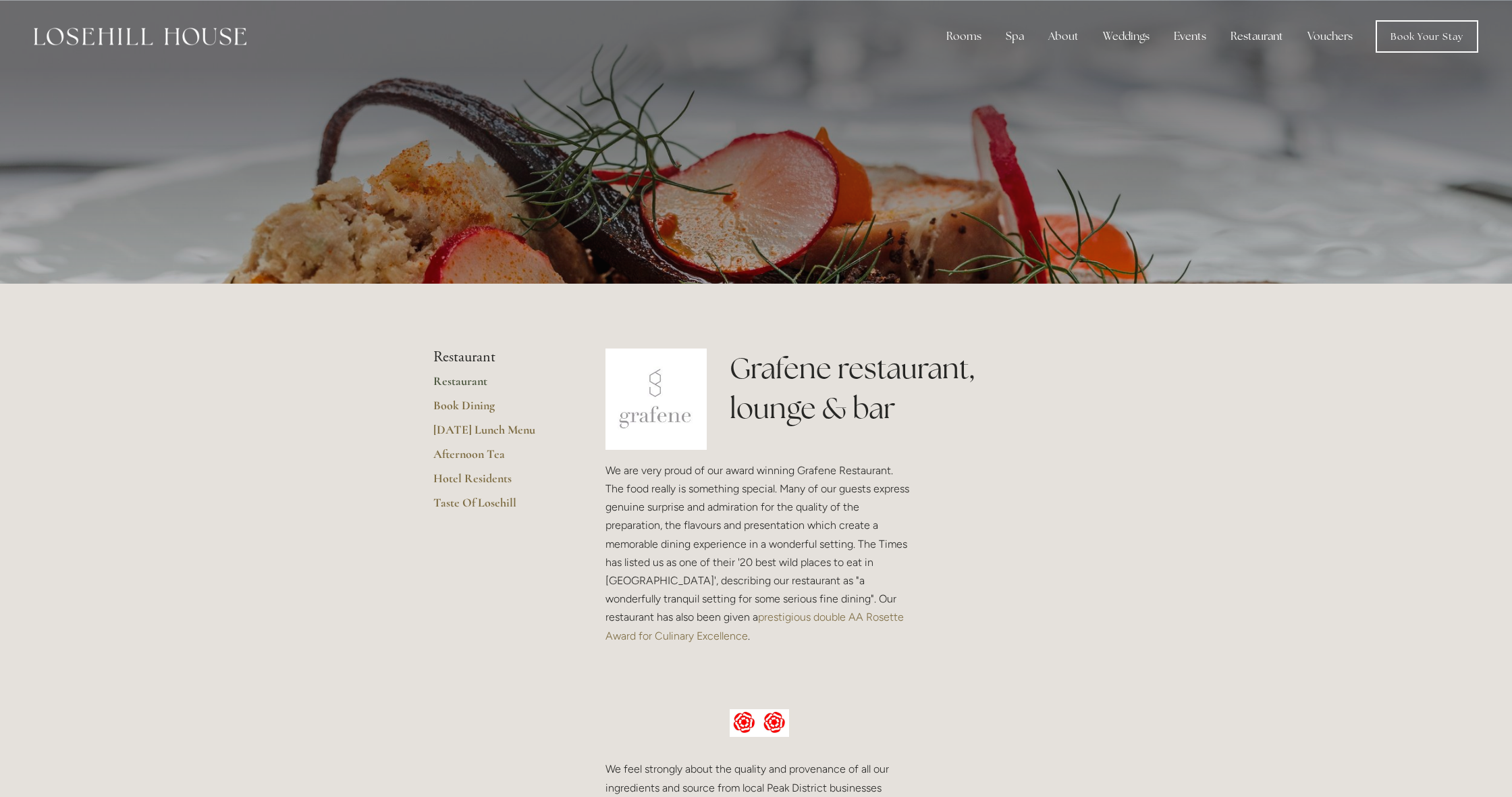
scroll to position [0, 0]
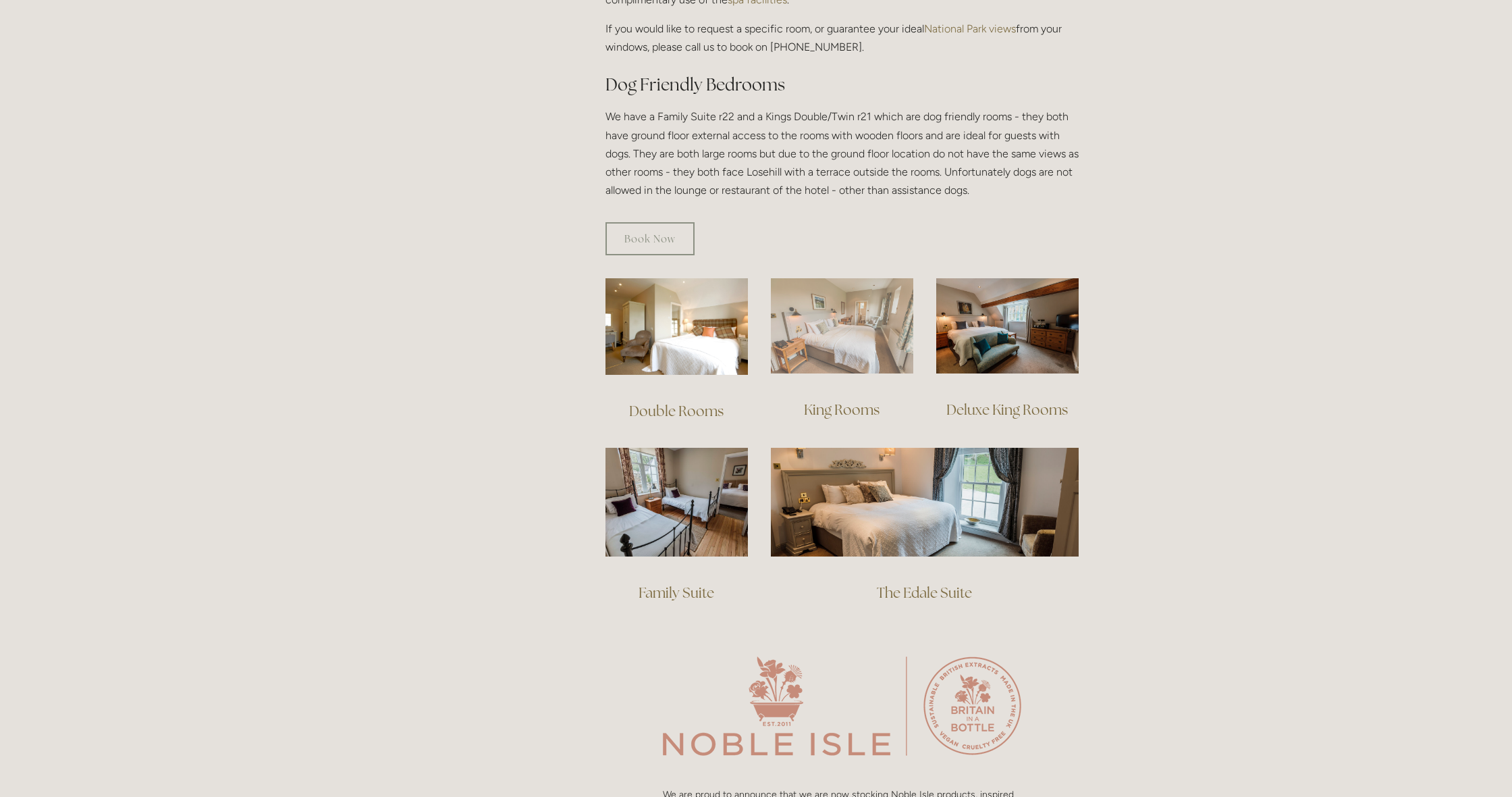
scroll to position [716, 0]
click at [840, 312] on img at bounding box center [841, 324] width 142 height 95
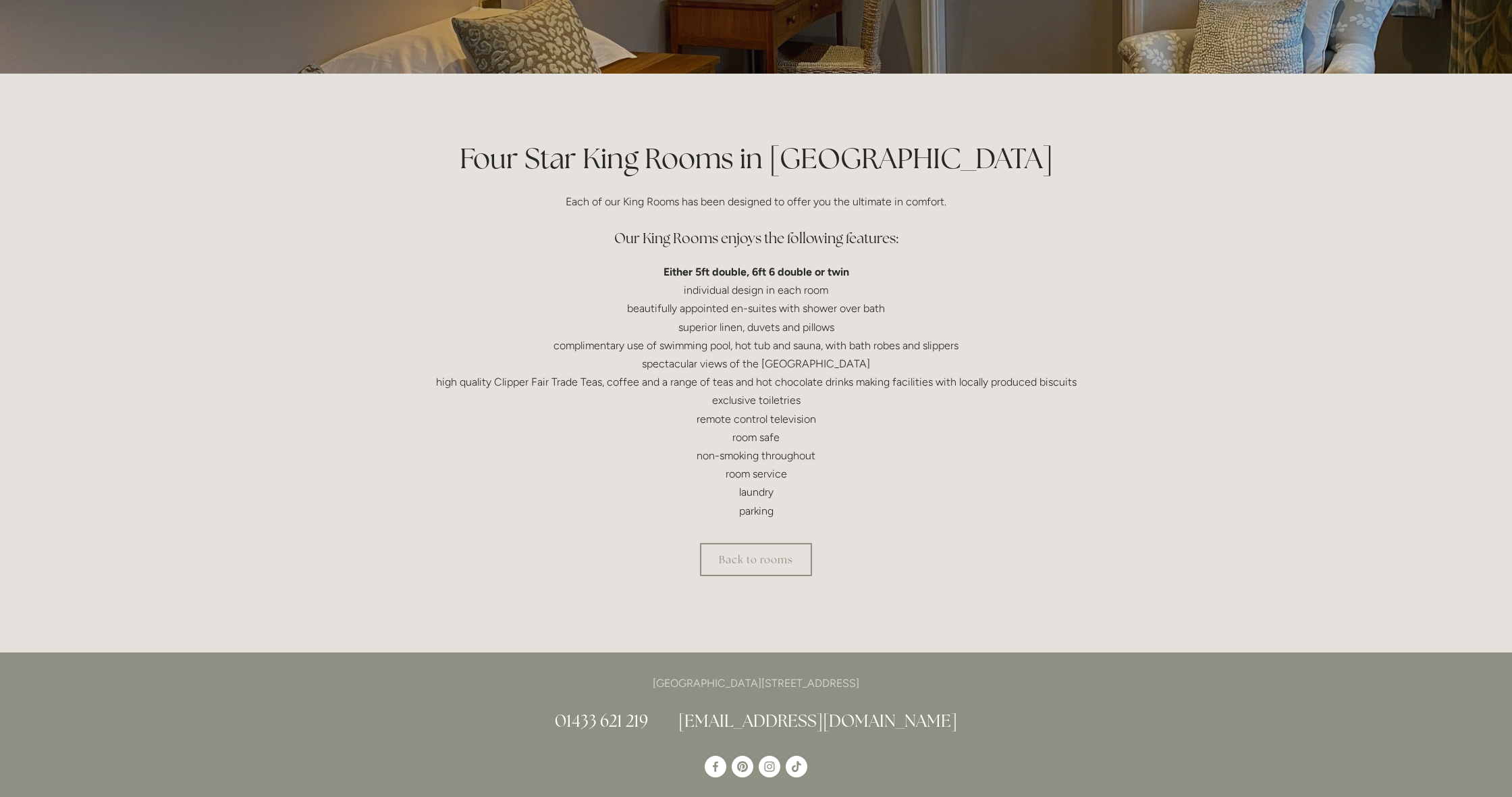
scroll to position [208, 0]
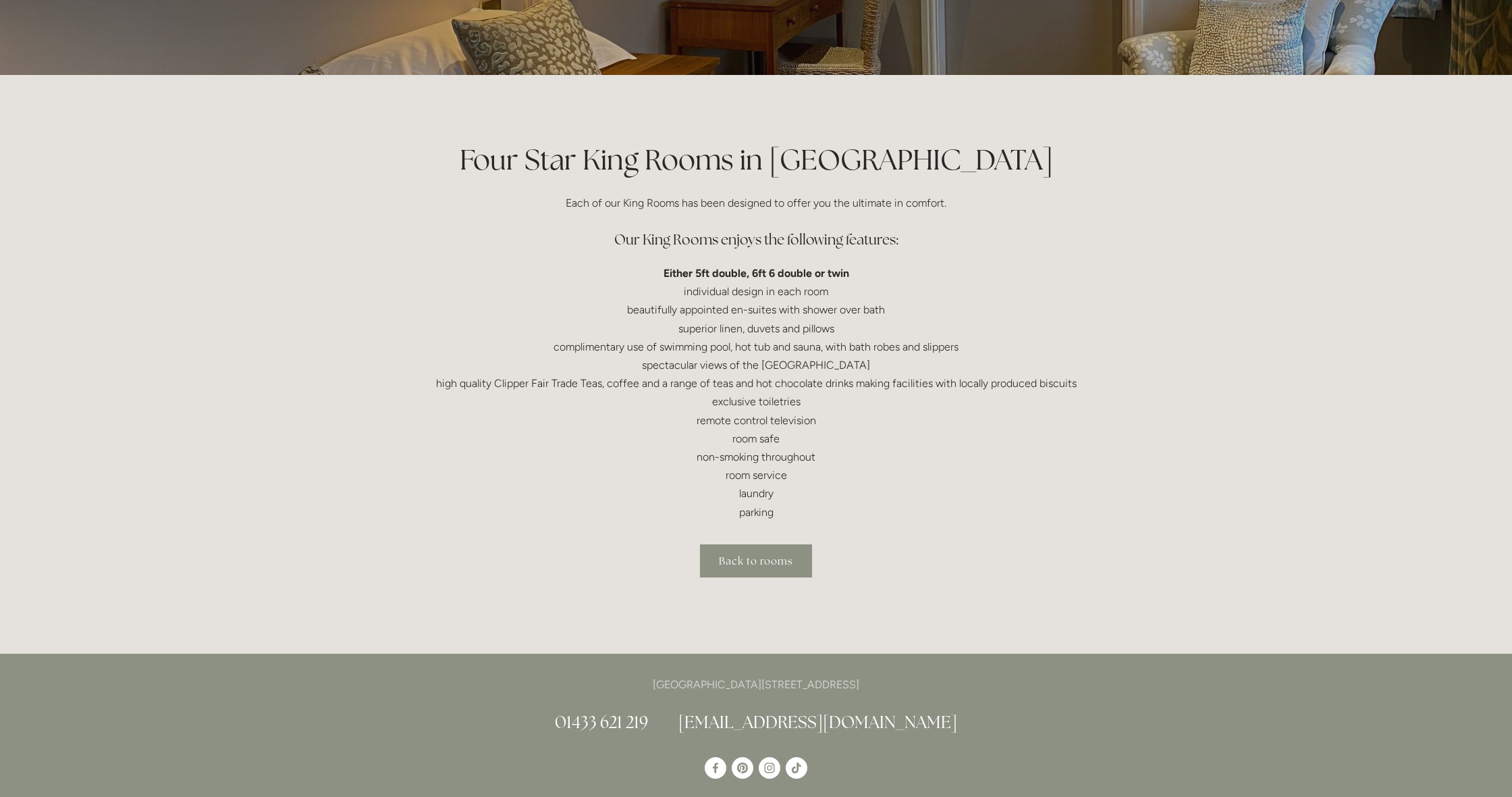
click at [783, 554] on link "Back to rooms" at bounding box center [756, 560] width 112 height 33
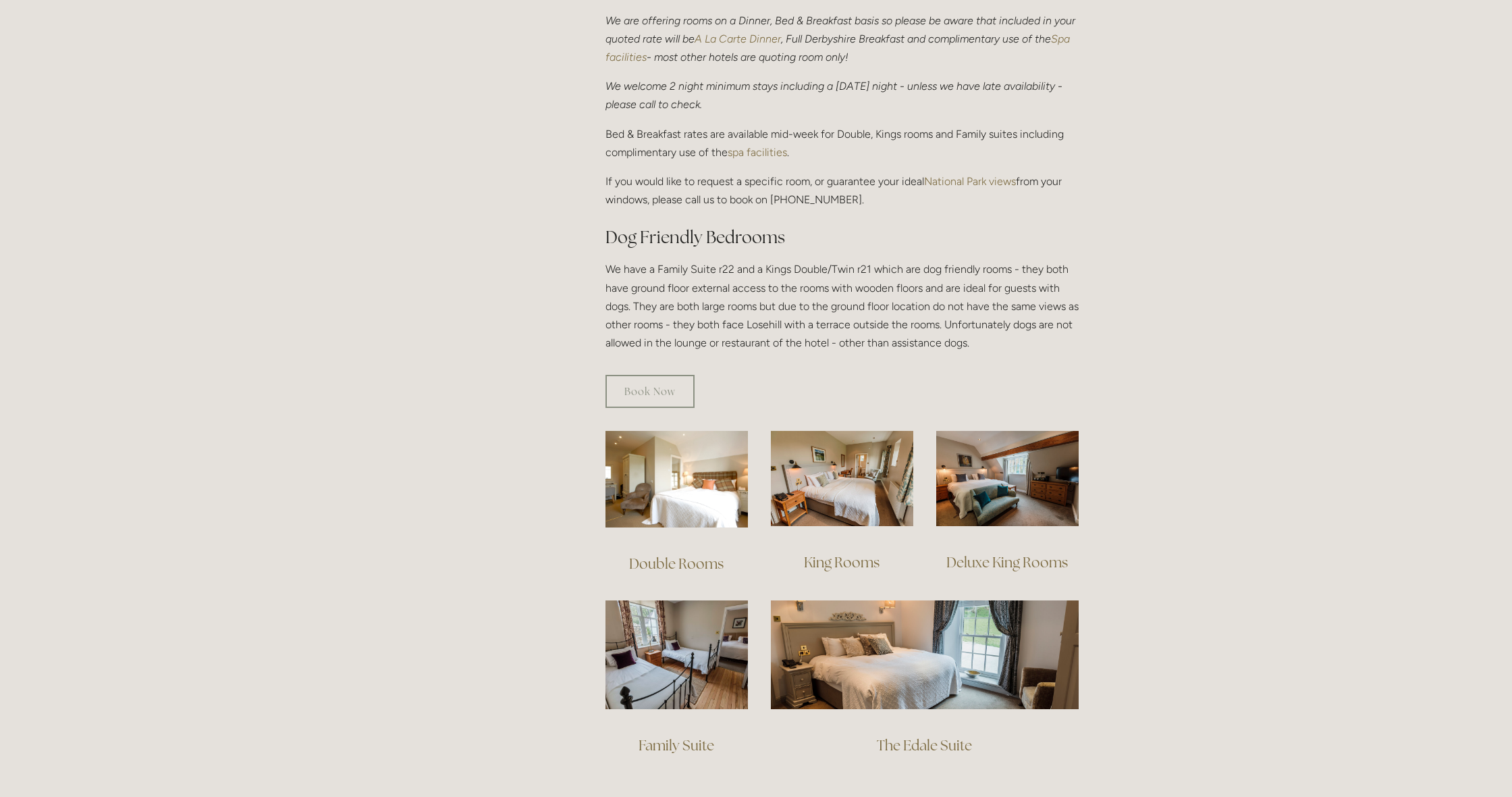
scroll to position [562, 0]
click at [659, 374] on link "Book Now" at bounding box center [650, 391] width 89 height 33
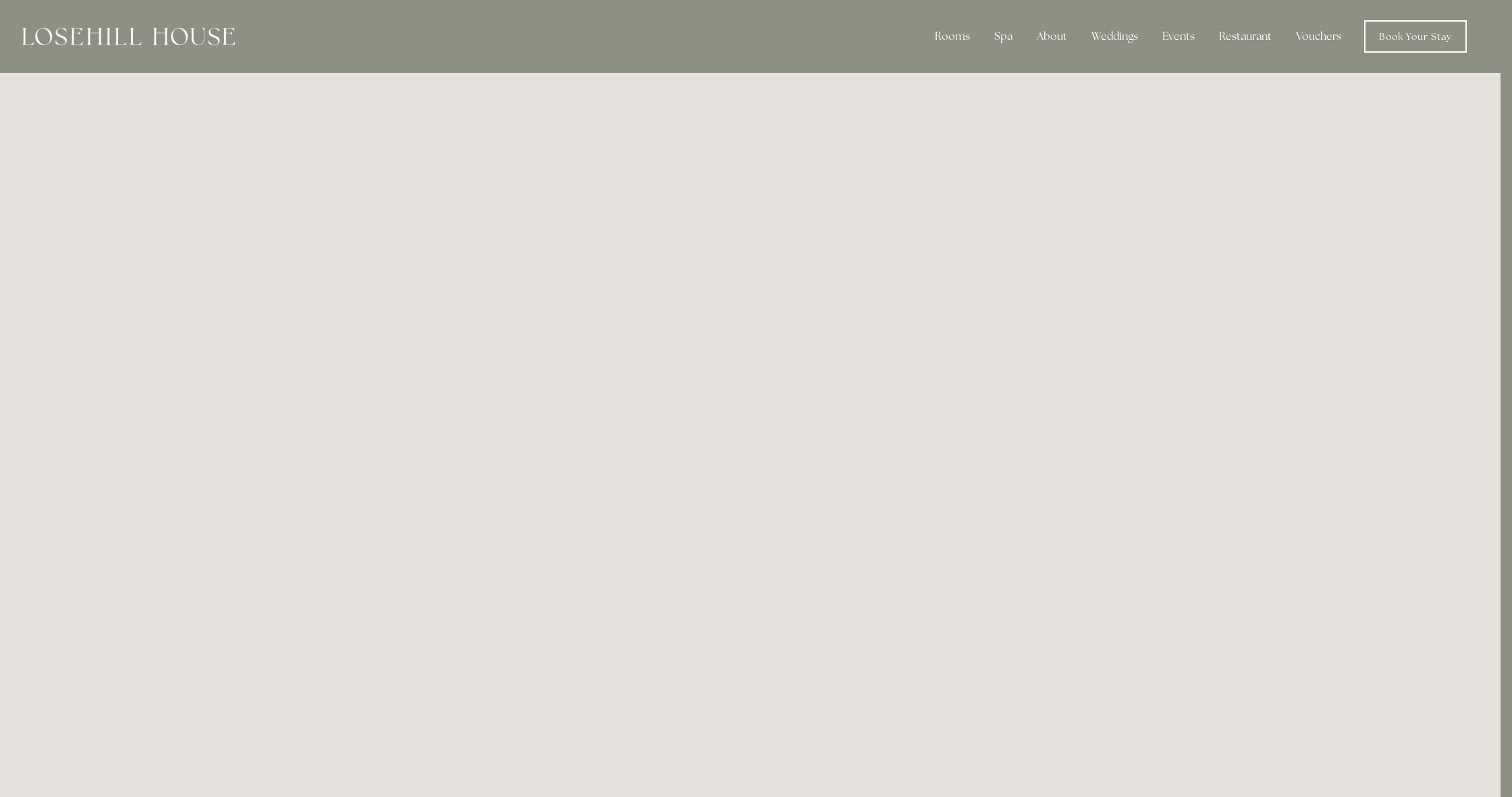
scroll to position [0, 12]
